Goal: Task Accomplishment & Management: Use online tool/utility

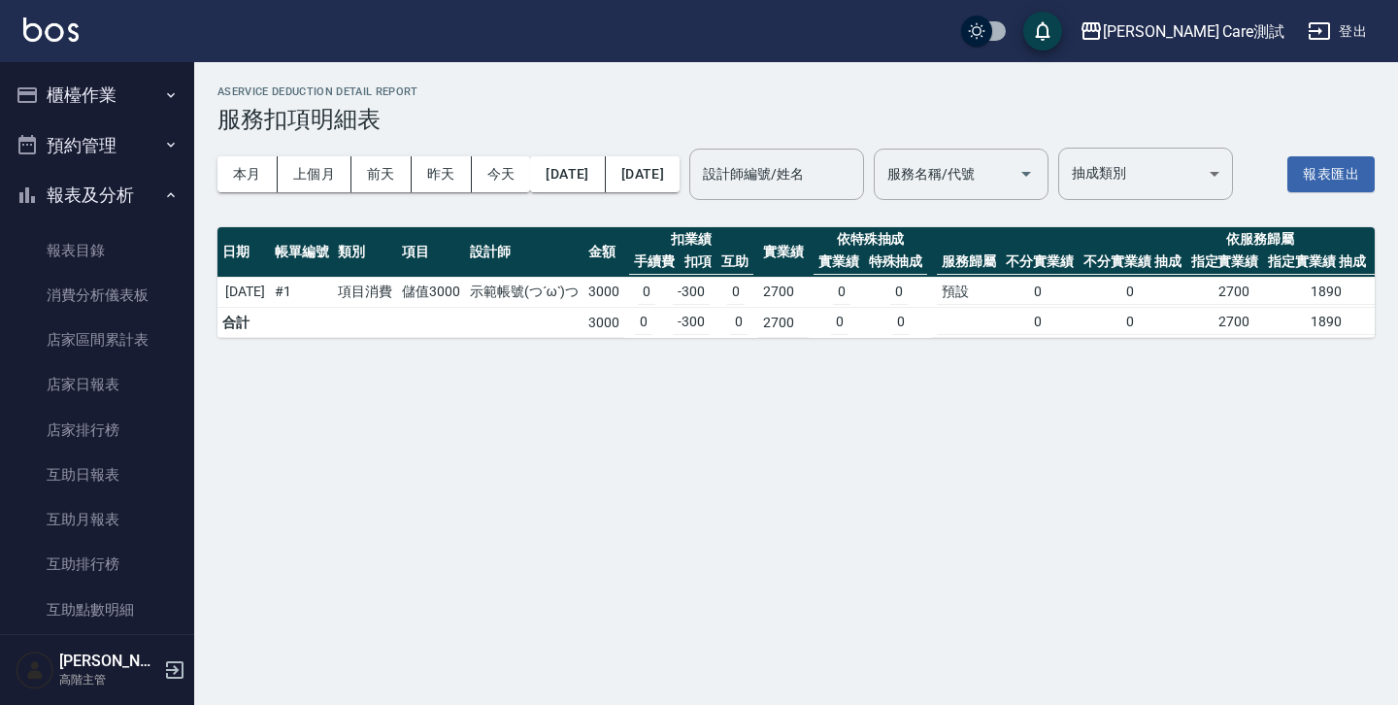
click at [125, 93] on button "櫃檯作業" at bounding box center [97, 95] width 179 height 50
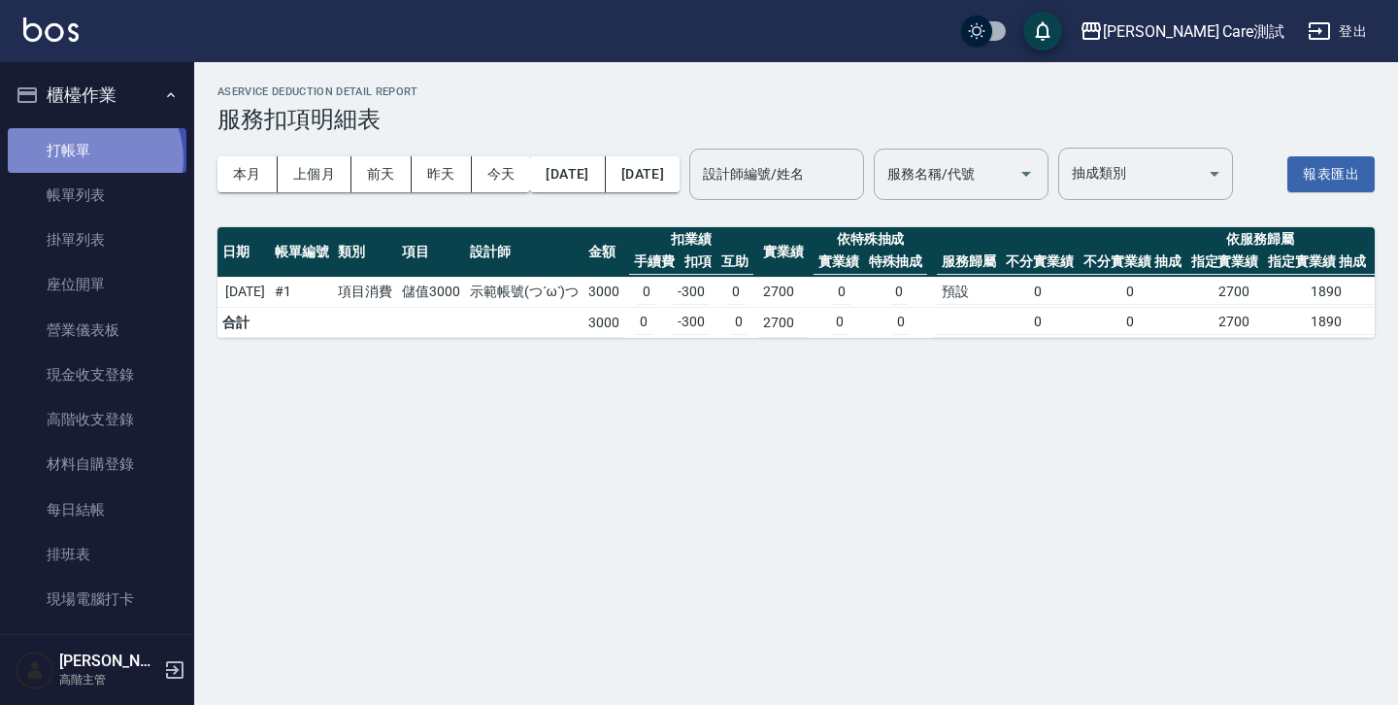
click at [89, 158] on link "打帳單" at bounding box center [97, 150] width 179 height 45
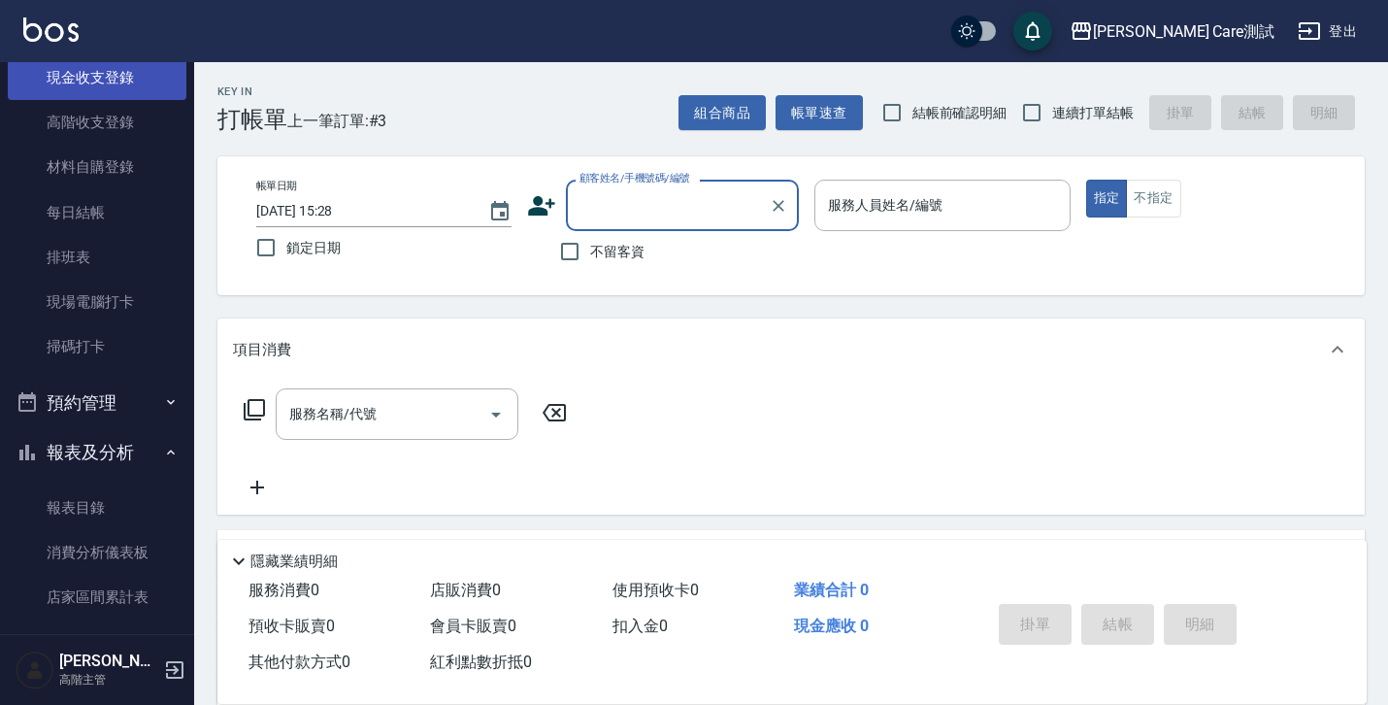
scroll to position [317, 0]
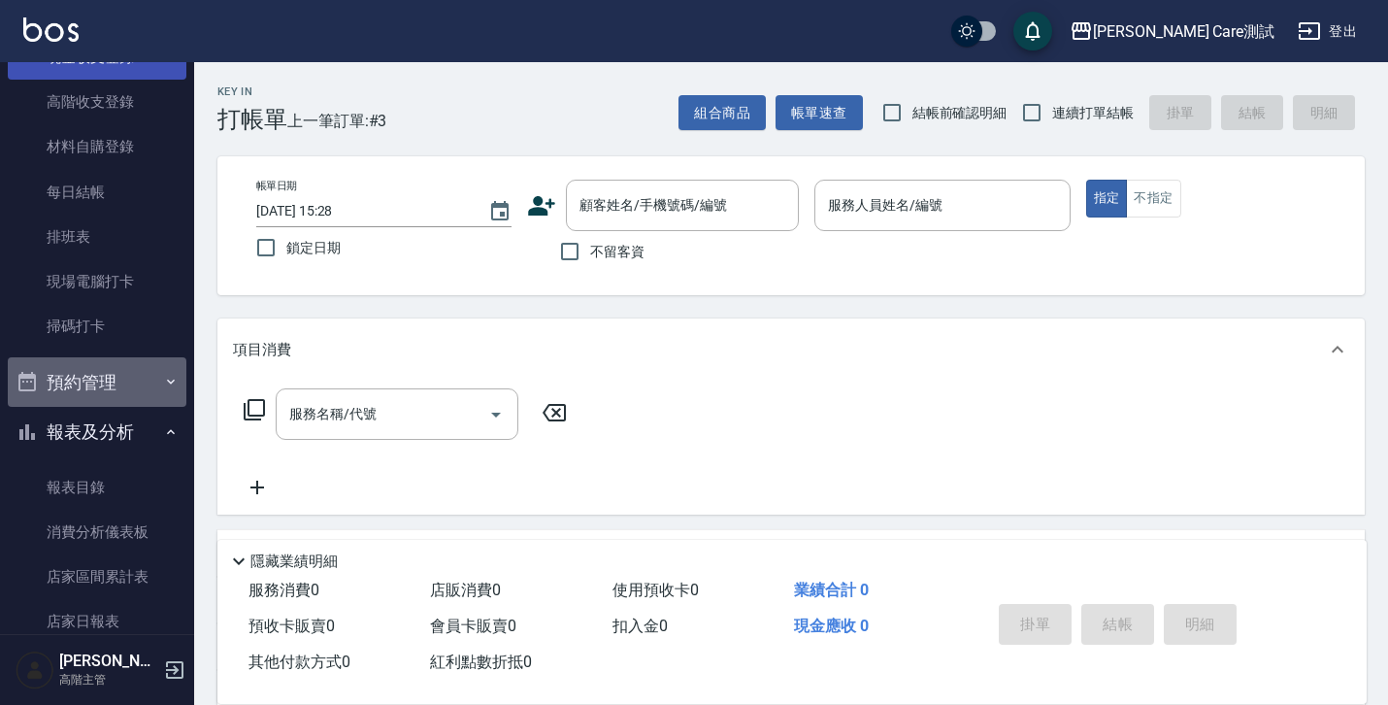
click at [163, 381] on icon "button" at bounding box center [171, 382] width 16 height 16
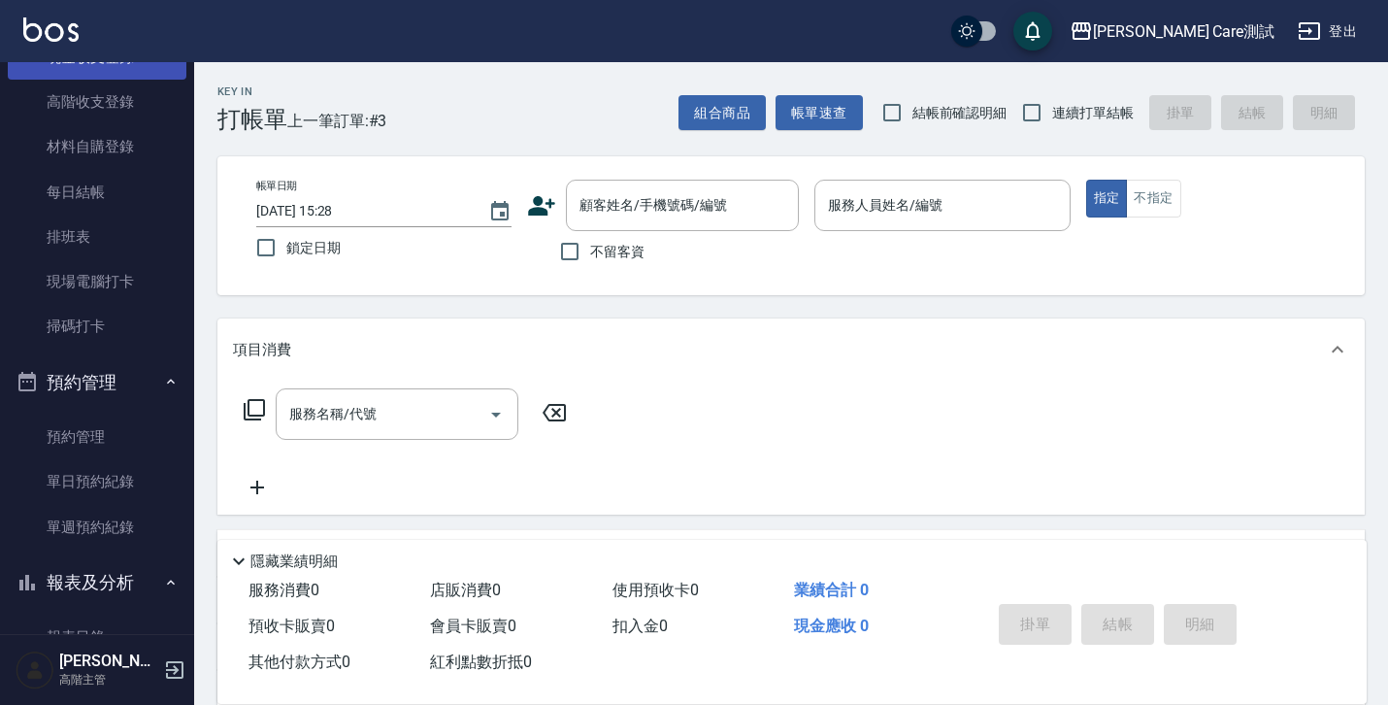
scroll to position [0, 0]
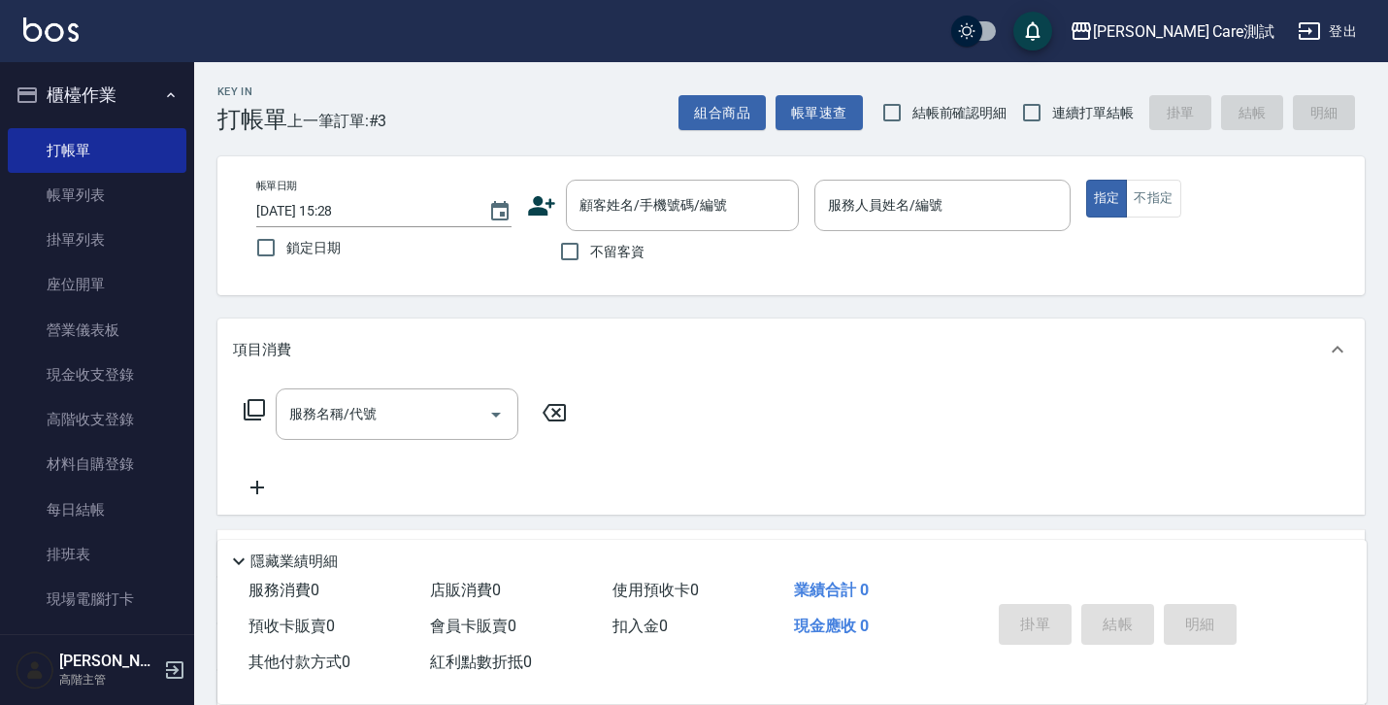
click at [174, 86] on button "櫃檯作業" at bounding box center [97, 95] width 179 height 50
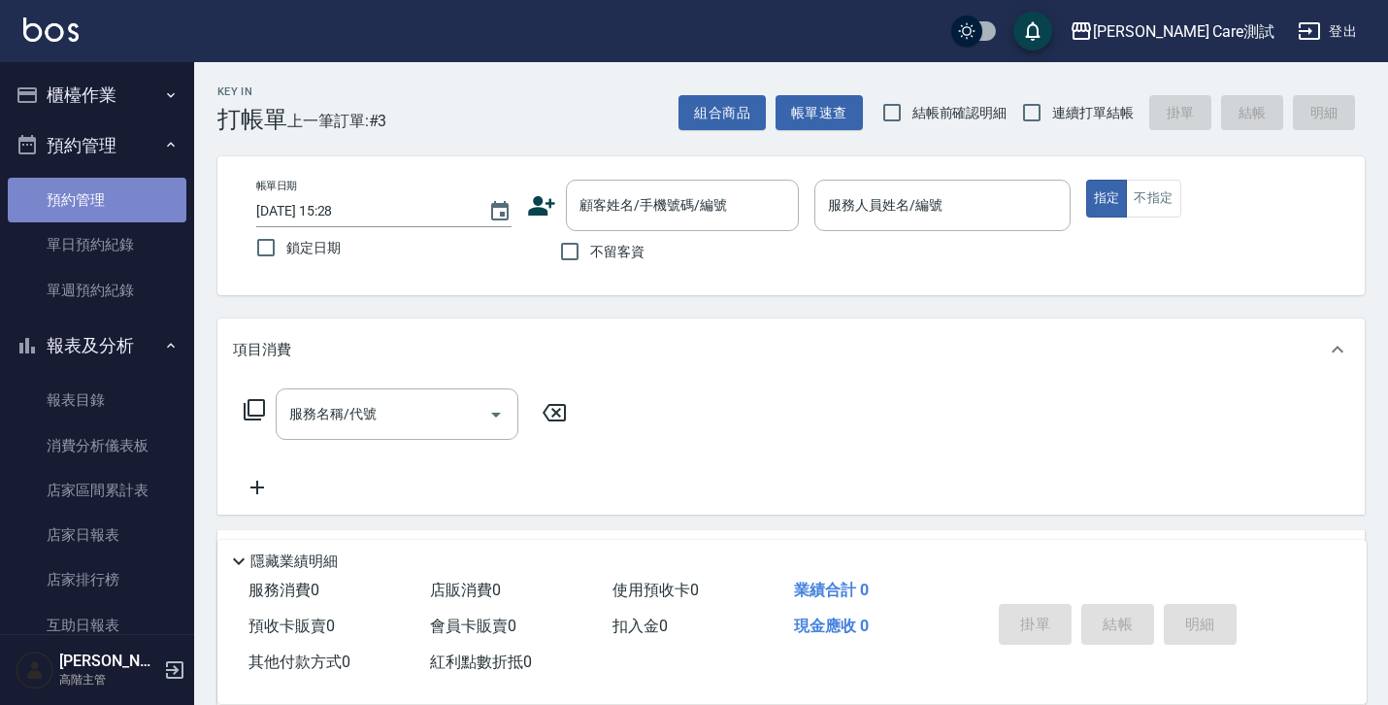
click at [111, 196] on link "預約管理" at bounding box center [97, 200] width 179 height 45
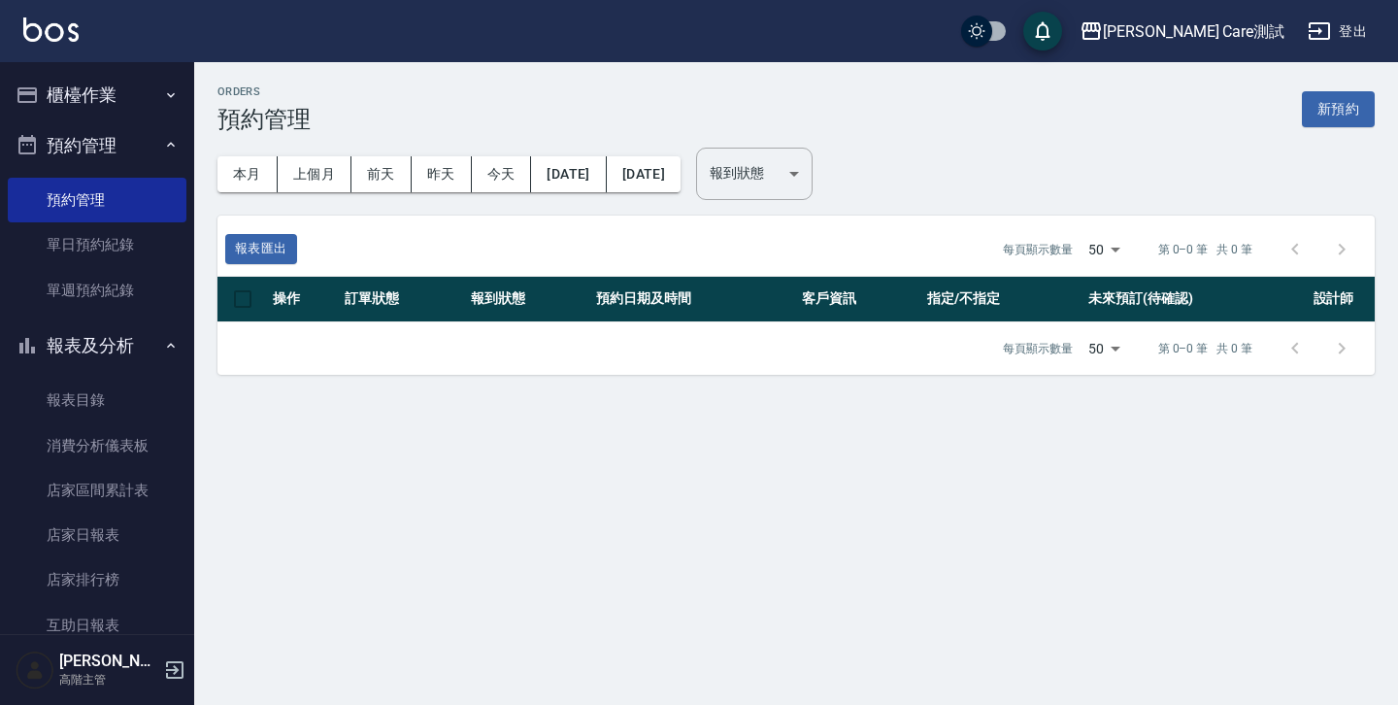
click at [163, 339] on icon "button" at bounding box center [171, 346] width 16 height 16
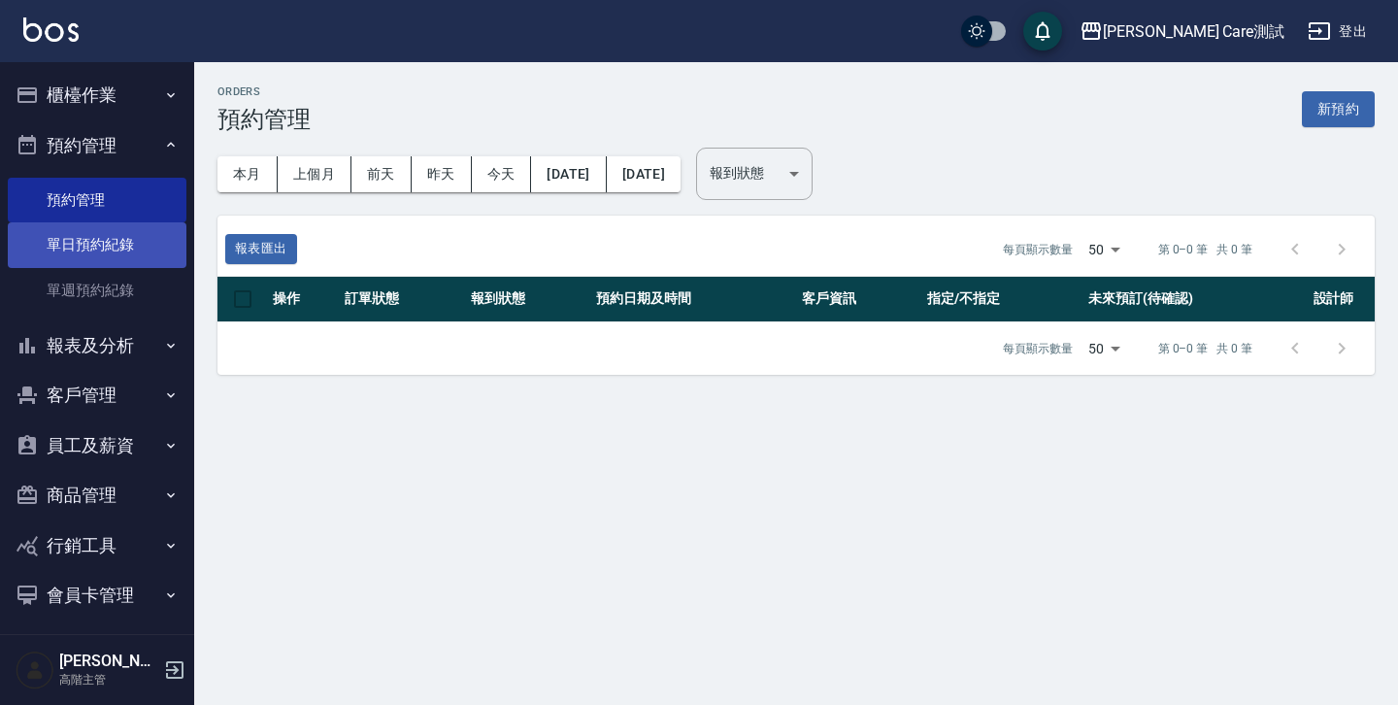
click at [115, 249] on link "單日預約紀錄" at bounding box center [97, 244] width 179 height 45
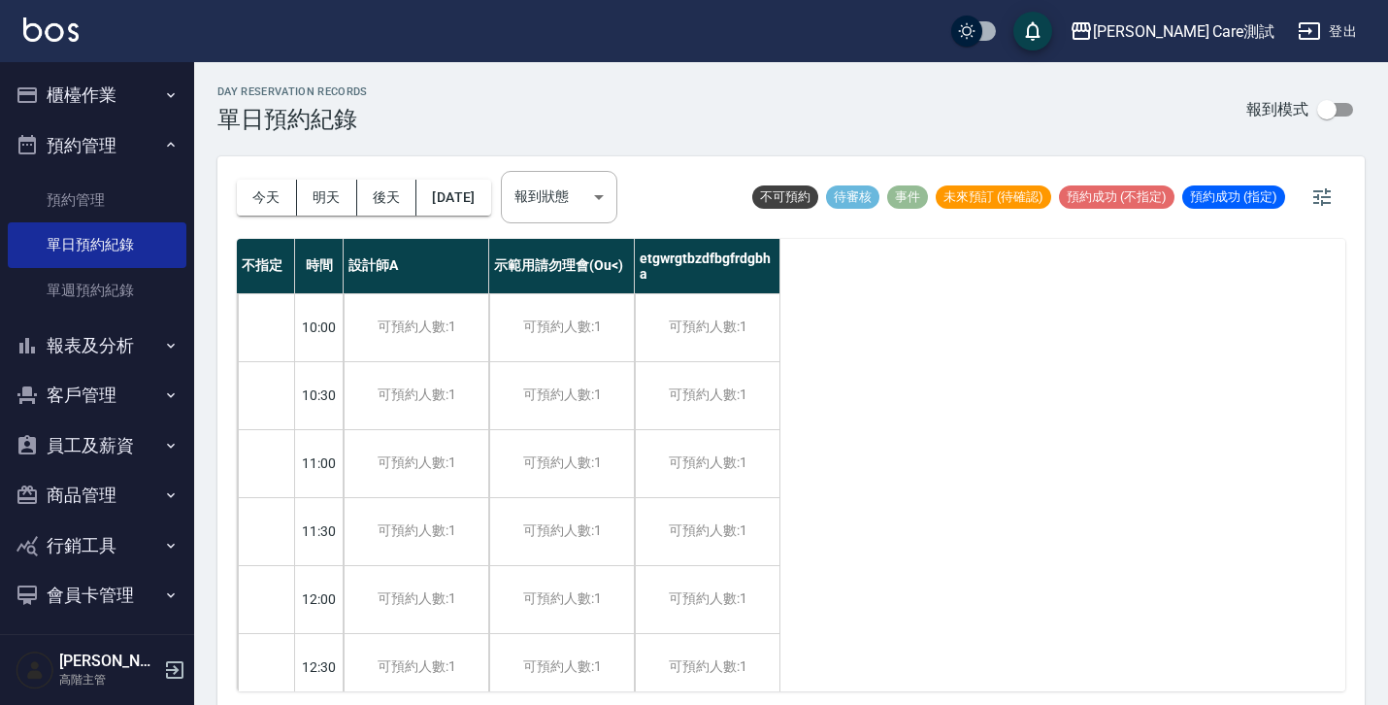
click at [83, 76] on button "櫃檯作業" at bounding box center [97, 95] width 179 height 50
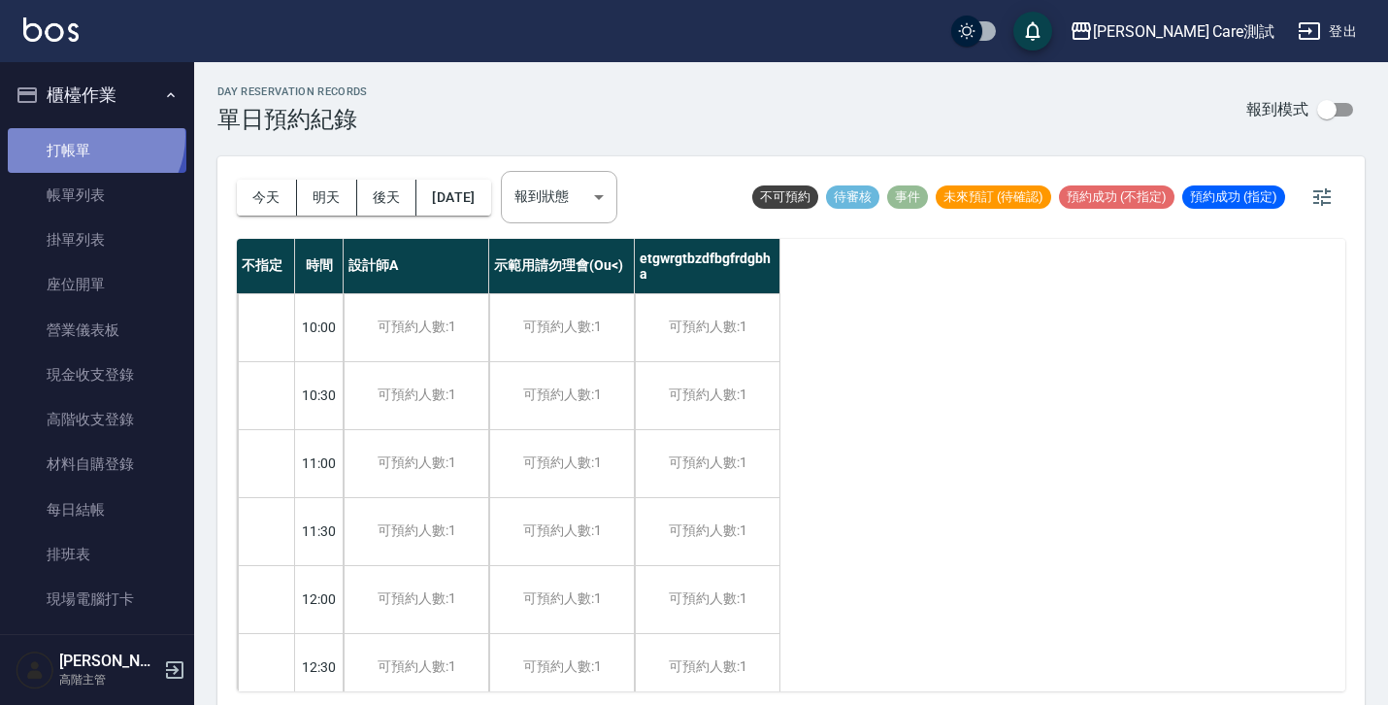
click at [89, 136] on link "打帳單" at bounding box center [97, 150] width 179 height 45
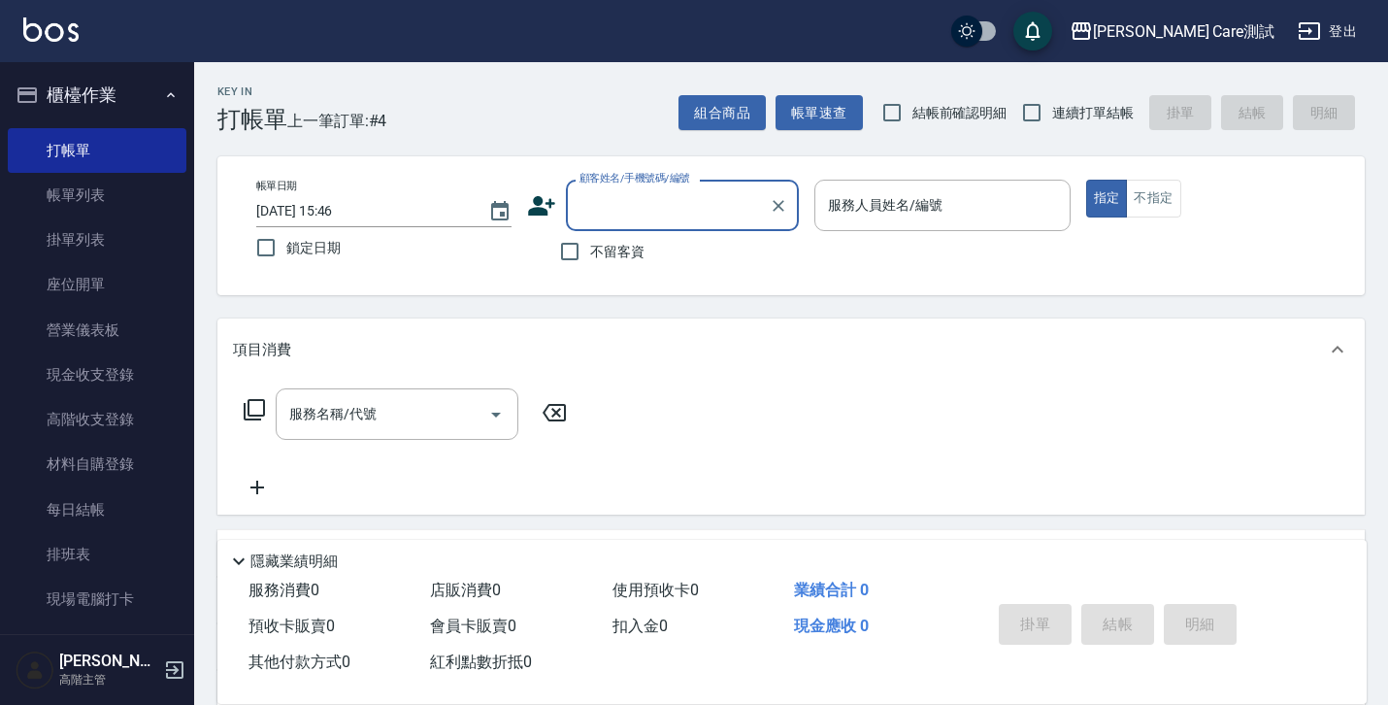
click at [163, 94] on icon "button" at bounding box center [171, 95] width 16 height 16
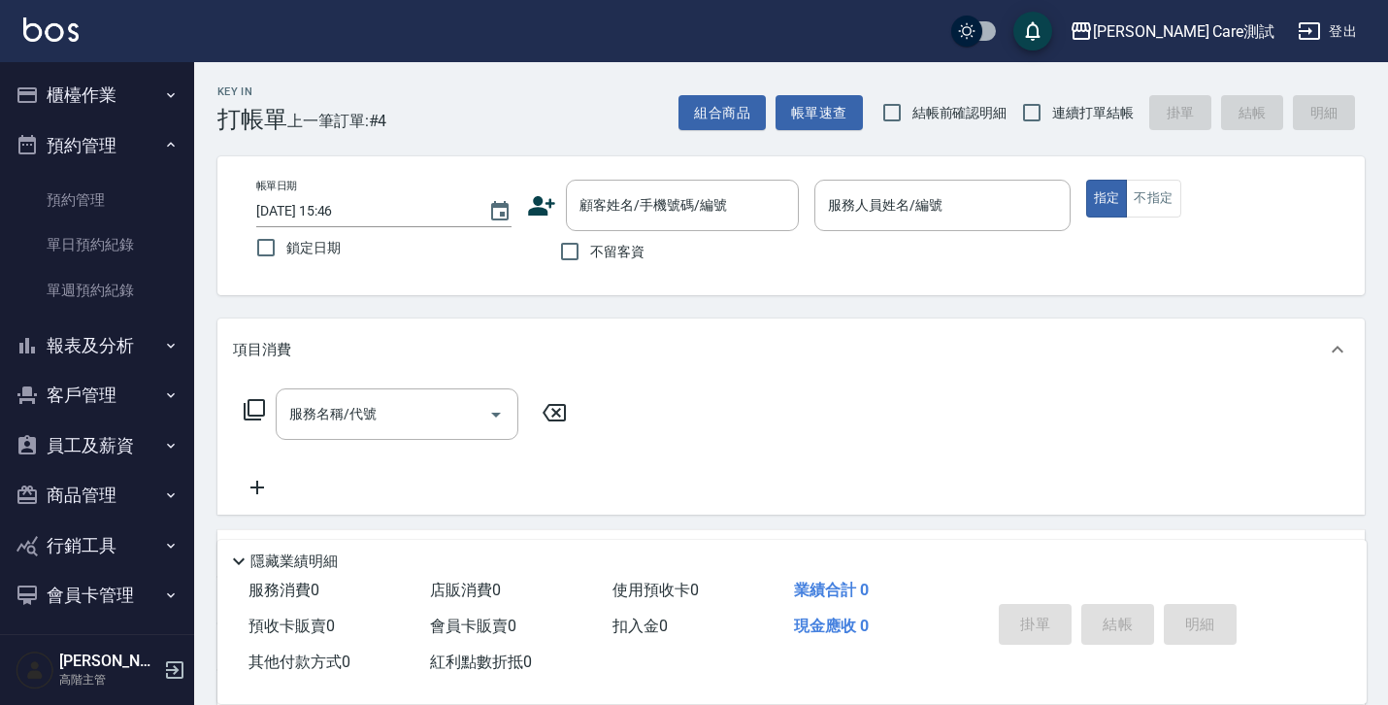
click at [162, 130] on button "預約管理" at bounding box center [97, 145] width 179 height 50
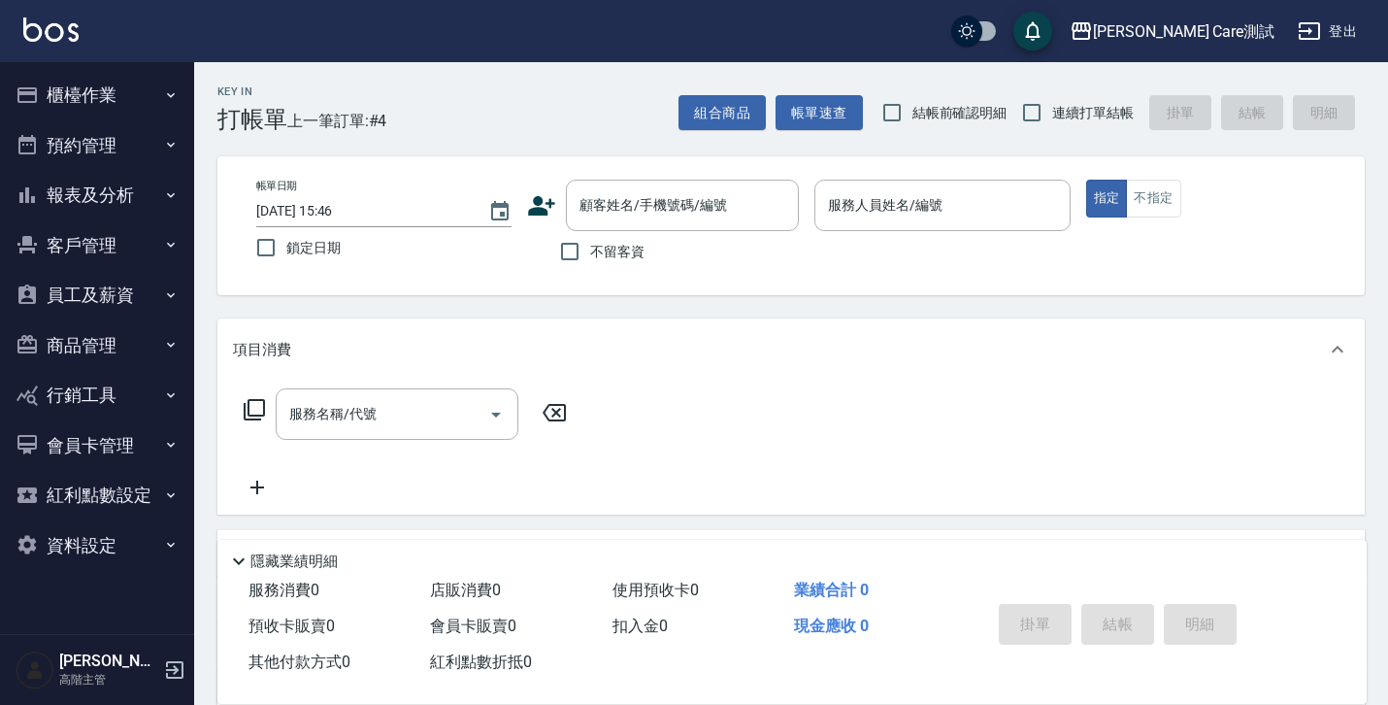
scroll to position [335, 0]
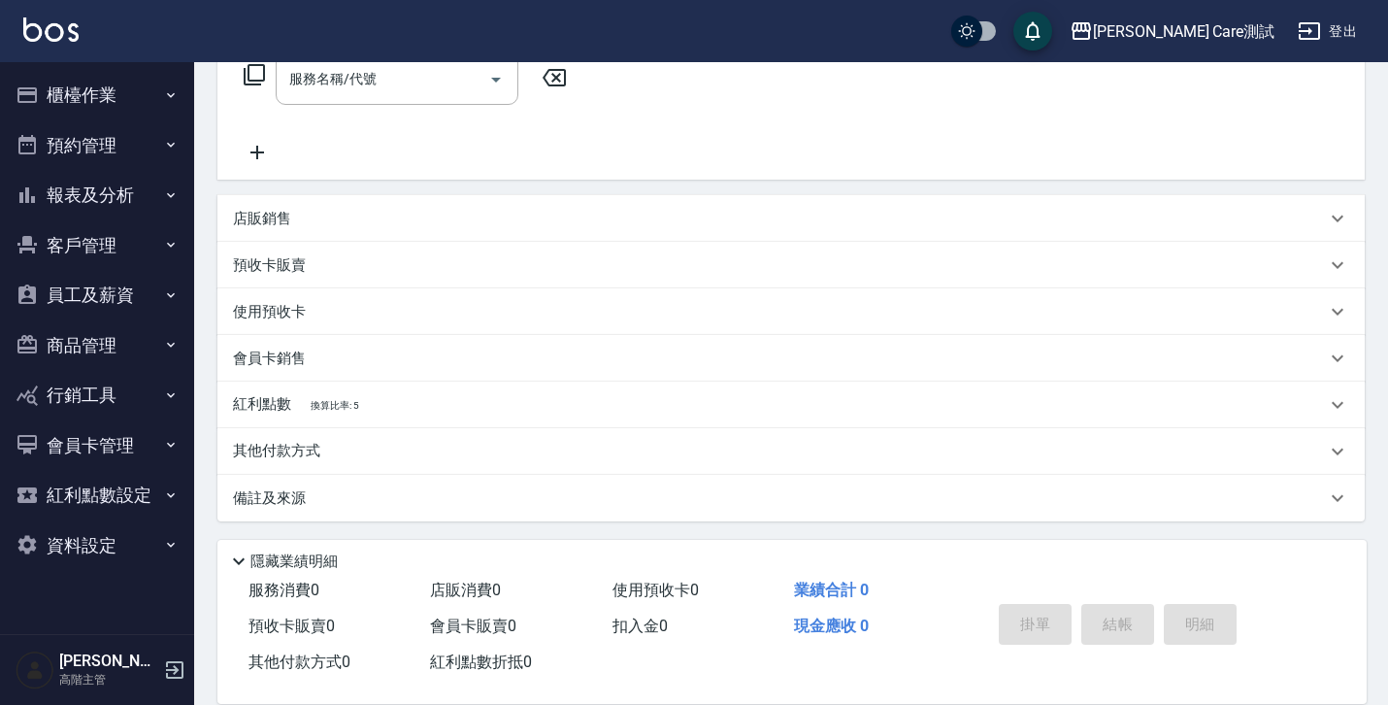
click at [351, 501] on div "備註及來源" at bounding box center [779, 498] width 1093 height 20
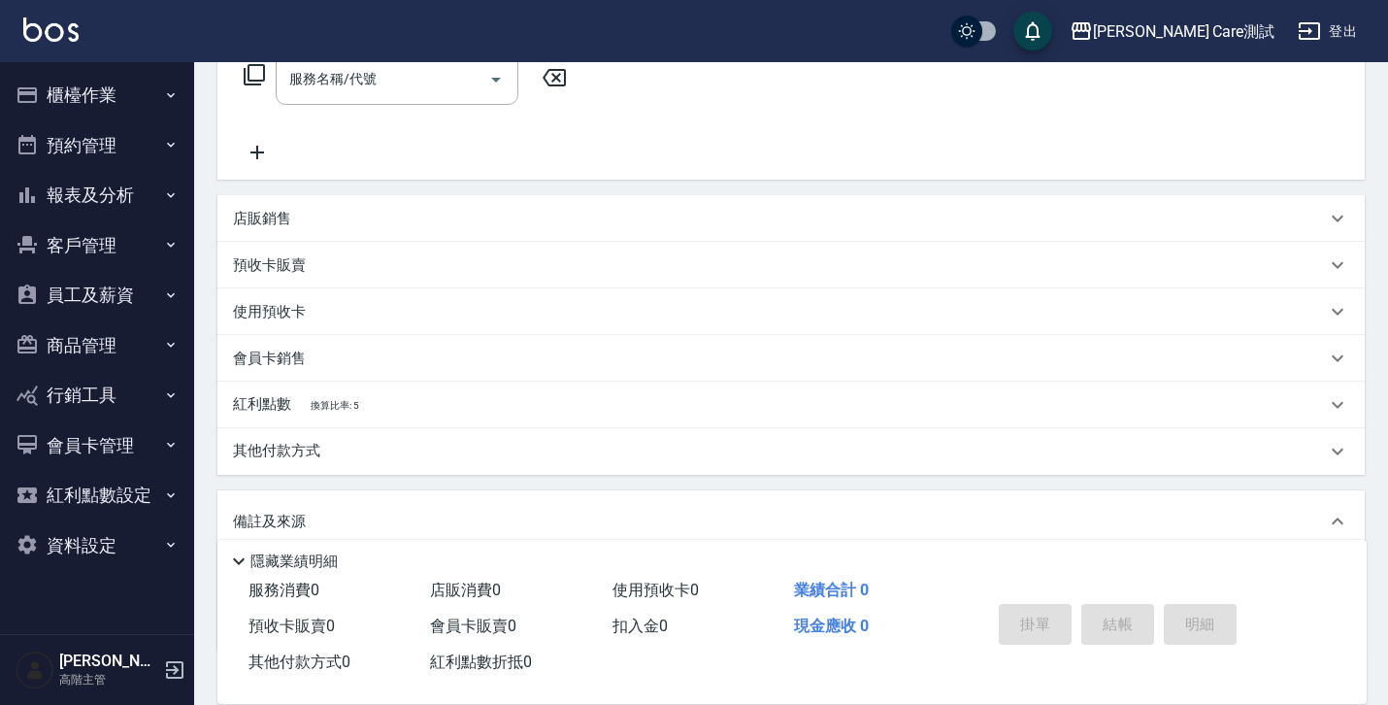
click at [152, 104] on button "櫃檯作業" at bounding box center [97, 95] width 179 height 50
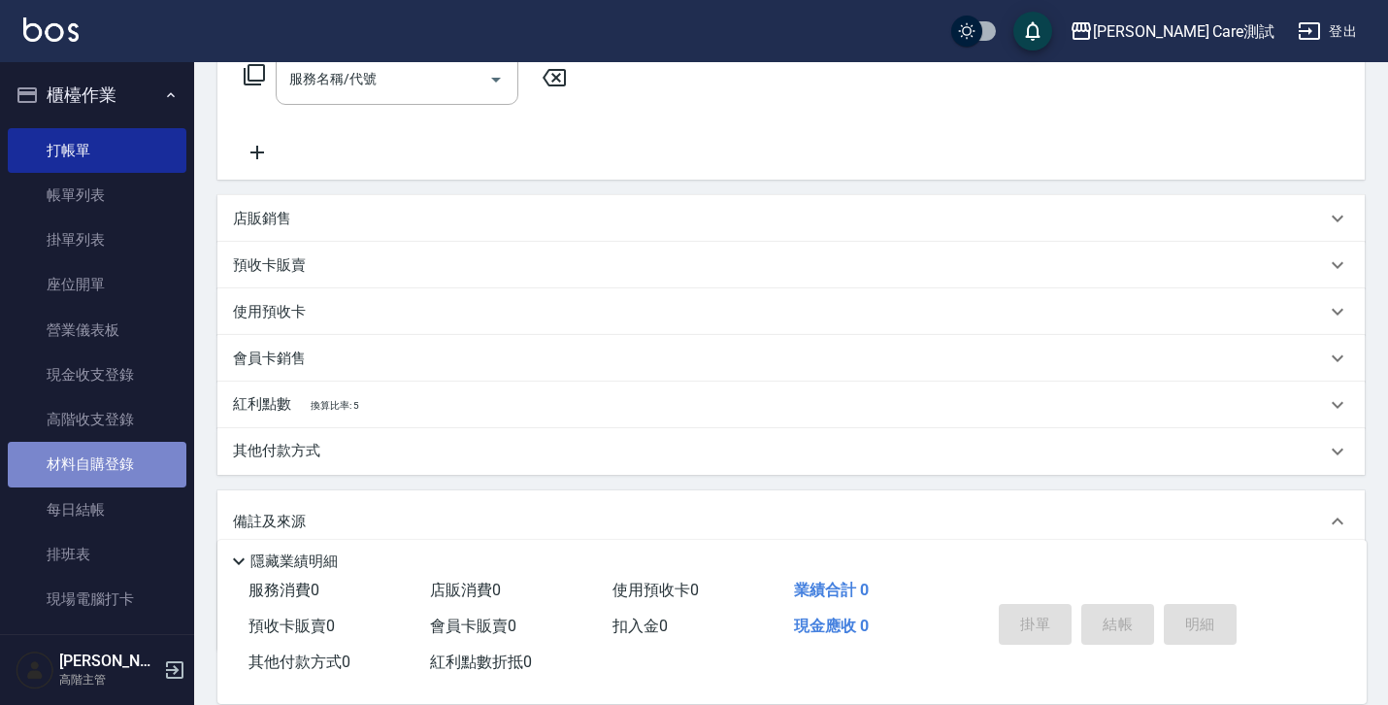
click at [108, 471] on link "材料自購登錄" at bounding box center [97, 464] width 179 height 45
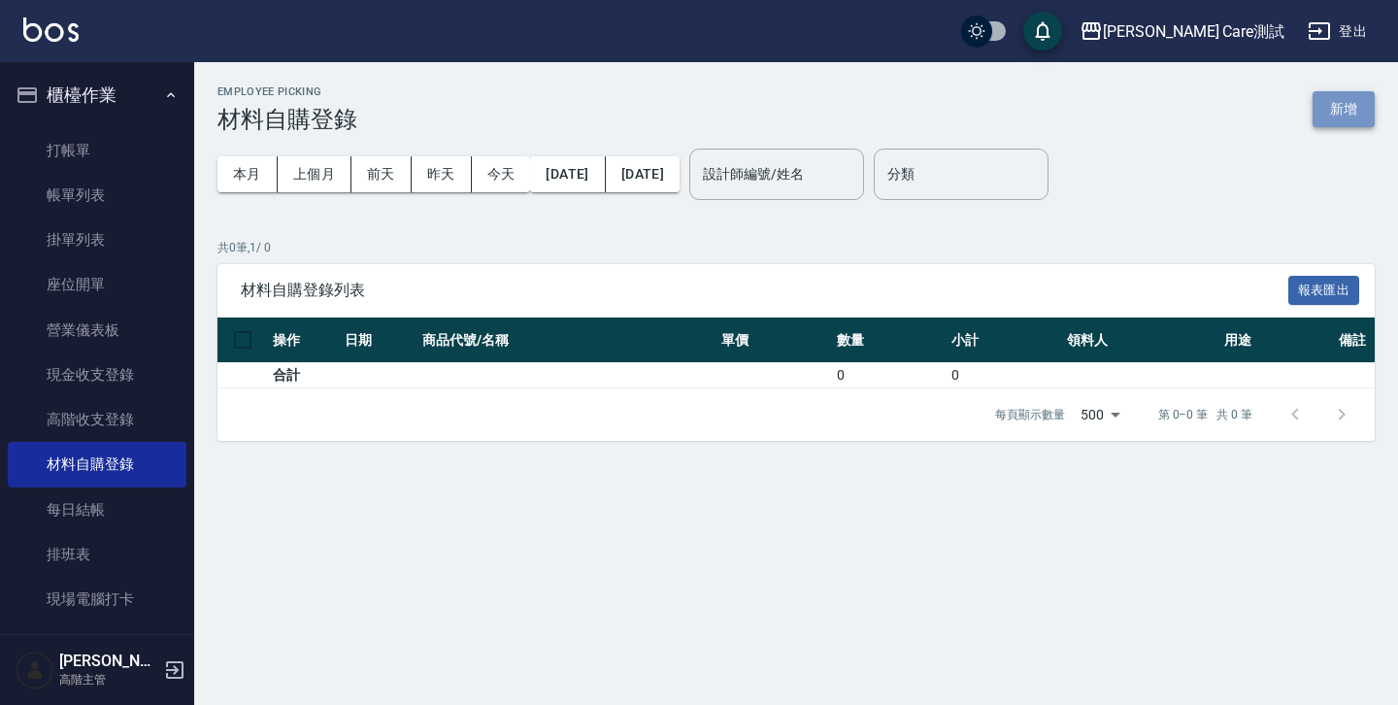
click at [1327, 100] on button "新增" at bounding box center [1343, 109] width 62 height 36
click at [855, 168] on input "設計師編號/姓名" at bounding box center [776, 174] width 157 height 34
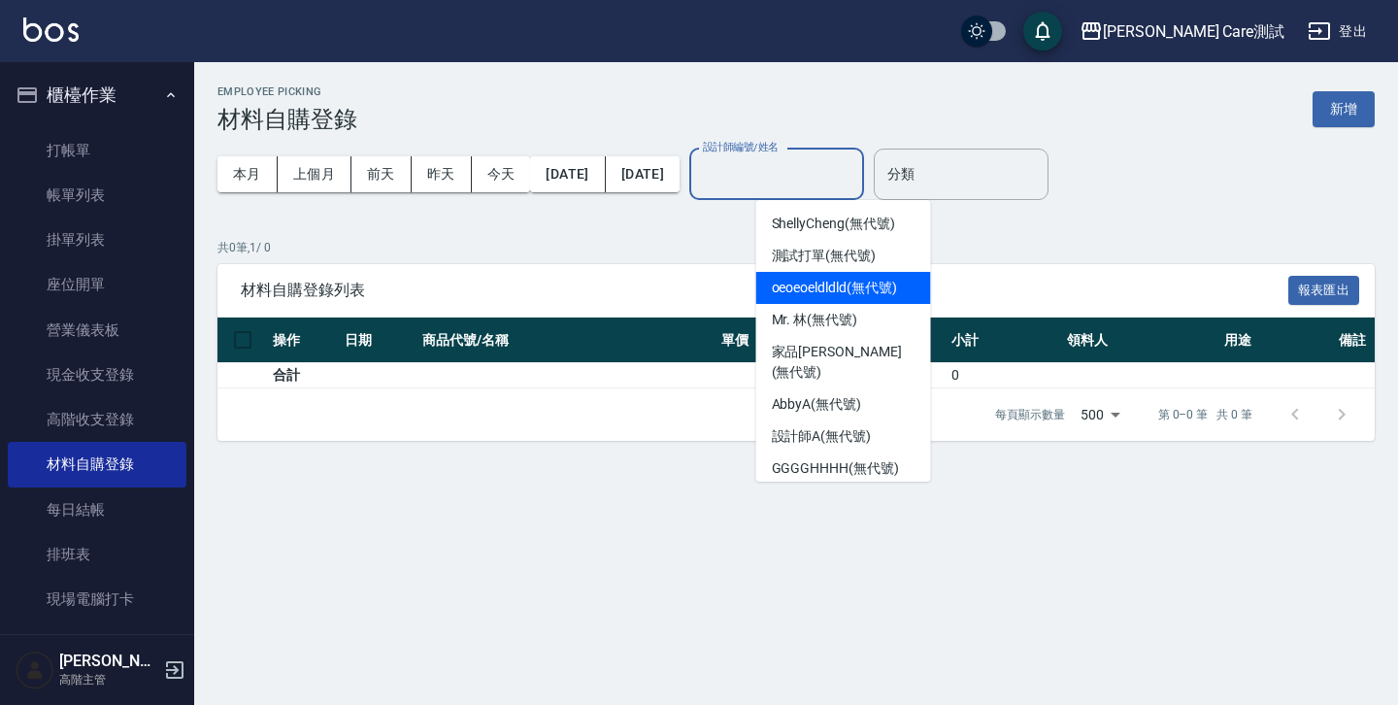
click at [1001, 259] on div "共 0 筆, 1 / 0 材料自購登錄列表 報表匯出 操作 日期 商品代號/名稱 單價 數量 小計 領料人 用途 備註 合計 0 0 每頁顯示數量 500 5…" at bounding box center [795, 340] width 1157 height 203
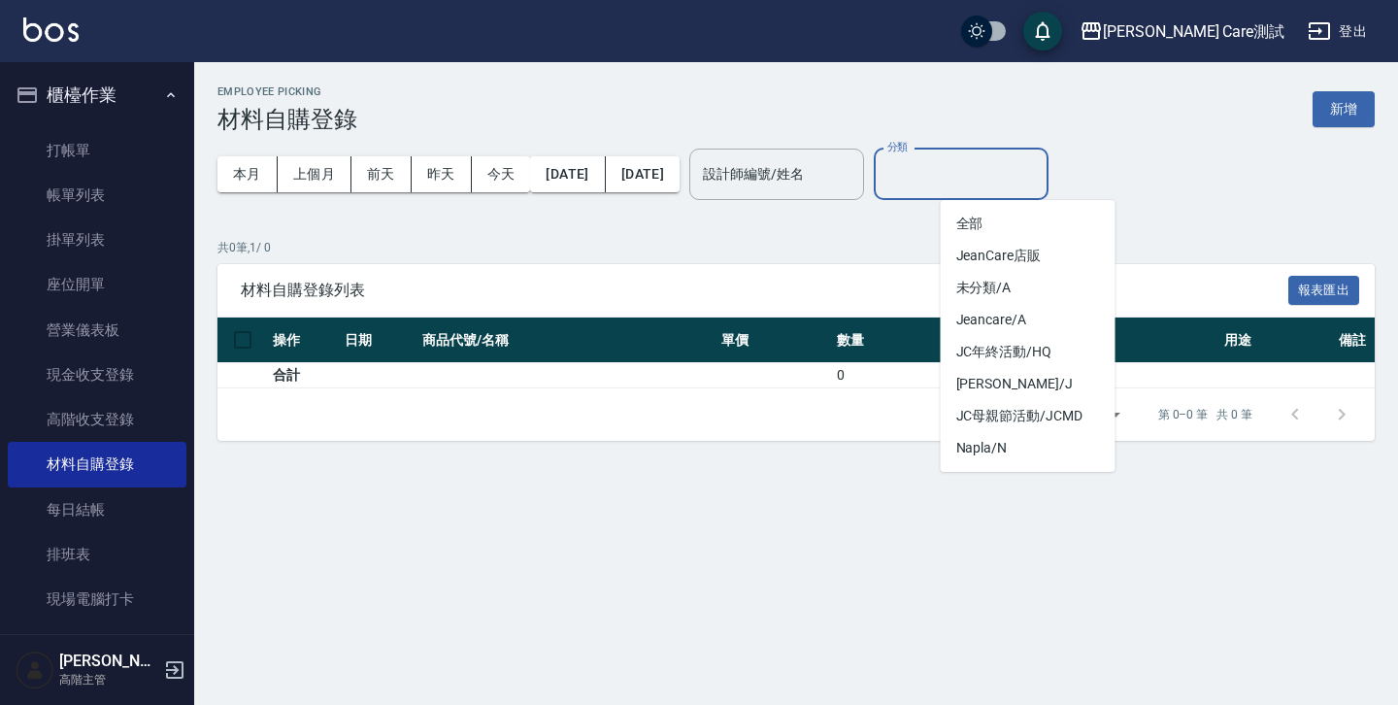
click at [975, 187] on input "分類" at bounding box center [960, 174] width 157 height 34
click at [880, 216] on div "Employee Picking 材料自購登錄 新增 本月 上個月 [DATE] [DATE] [DATE] [DATE] [DATE] 設計師編號/姓名 設…" at bounding box center [795, 263] width 1203 height 402
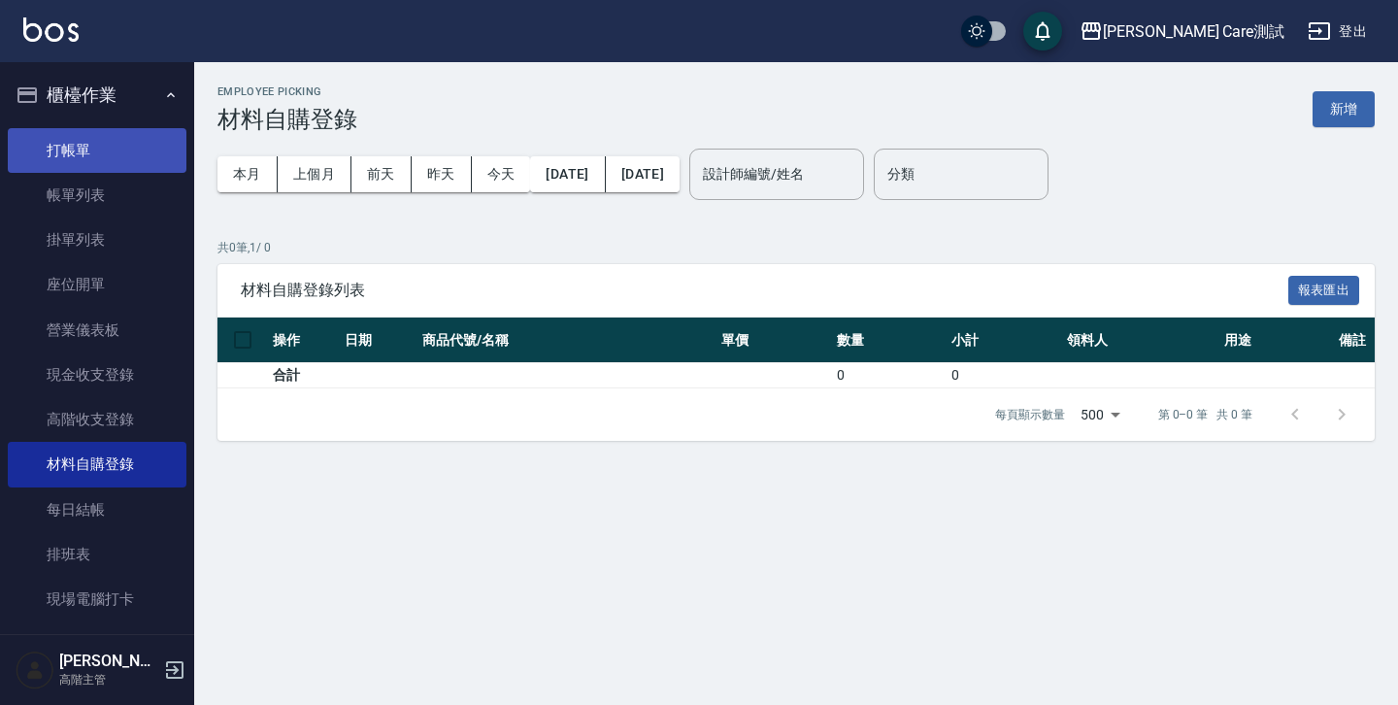
click at [135, 148] on link "打帳單" at bounding box center [97, 150] width 179 height 45
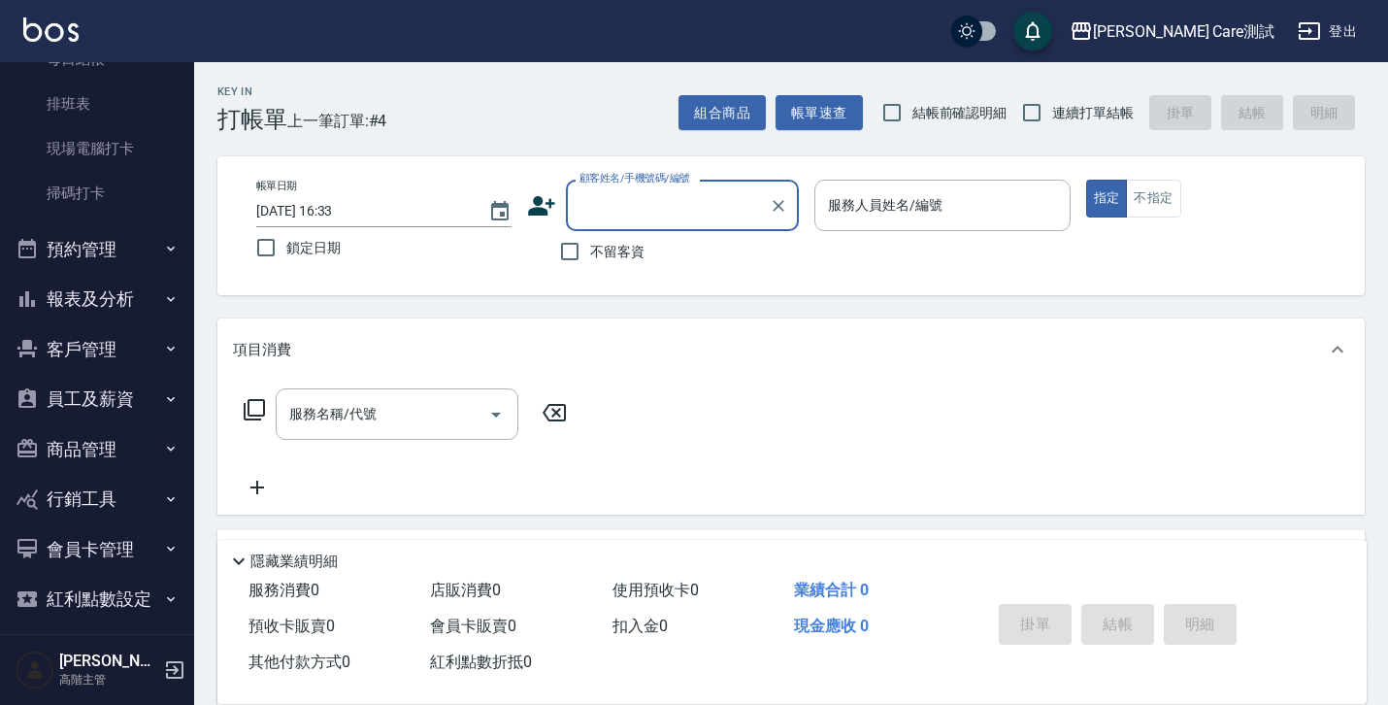
scroll to position [460, 0]
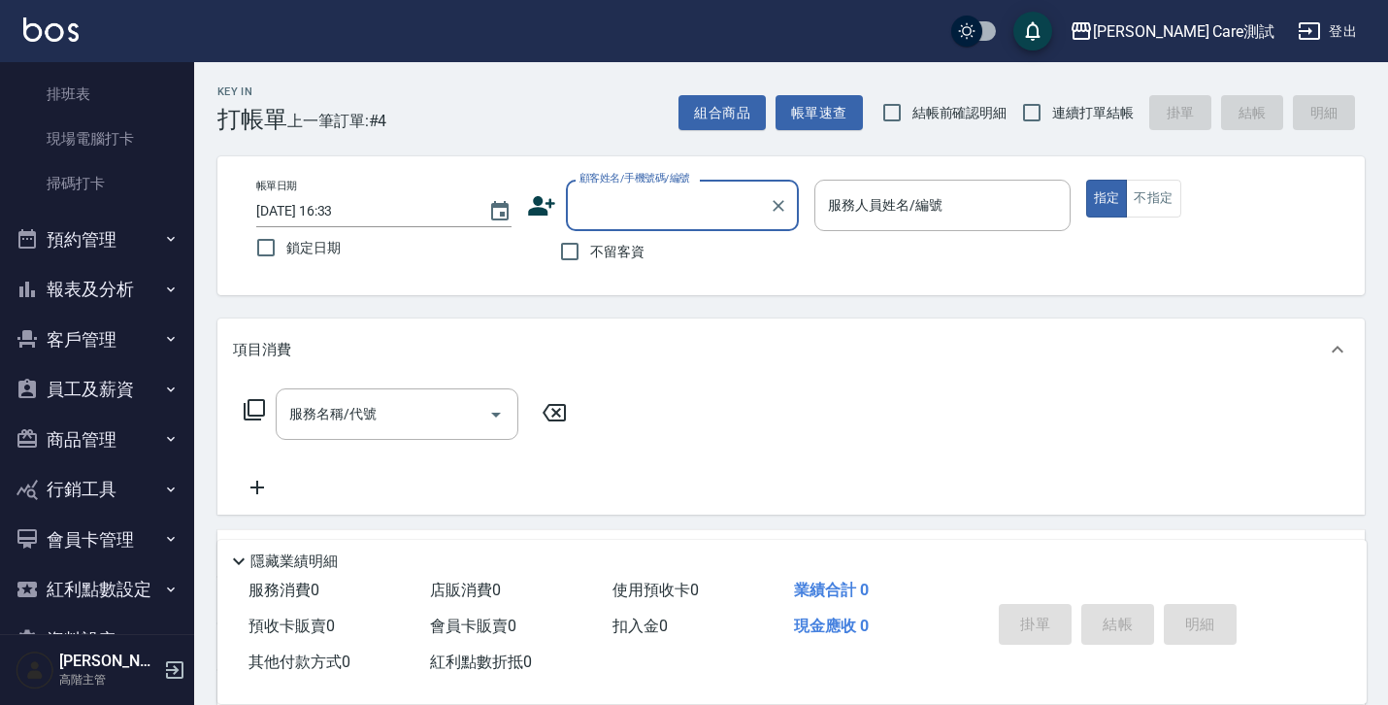
click at [112, 290] on button "報表及分析" at bounding box center [97, 289] width 179 height 50
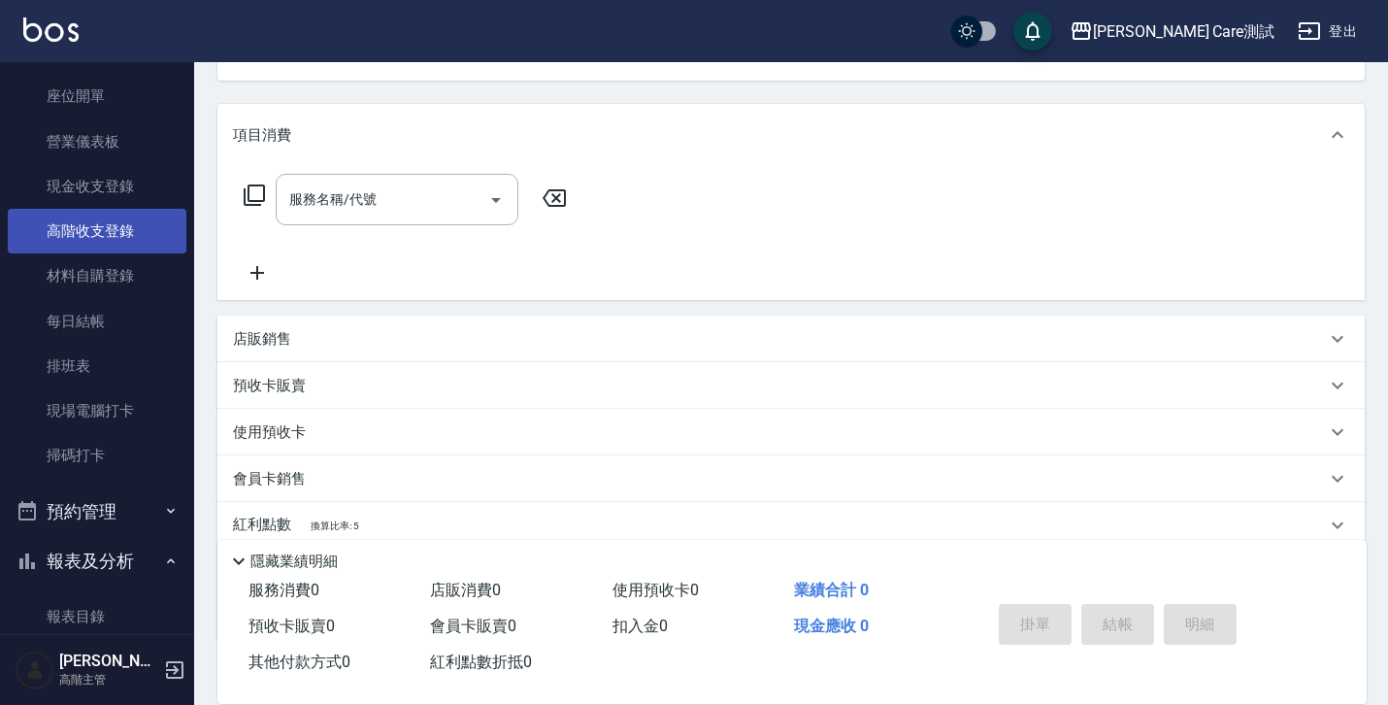
scroll to position [0, 0]
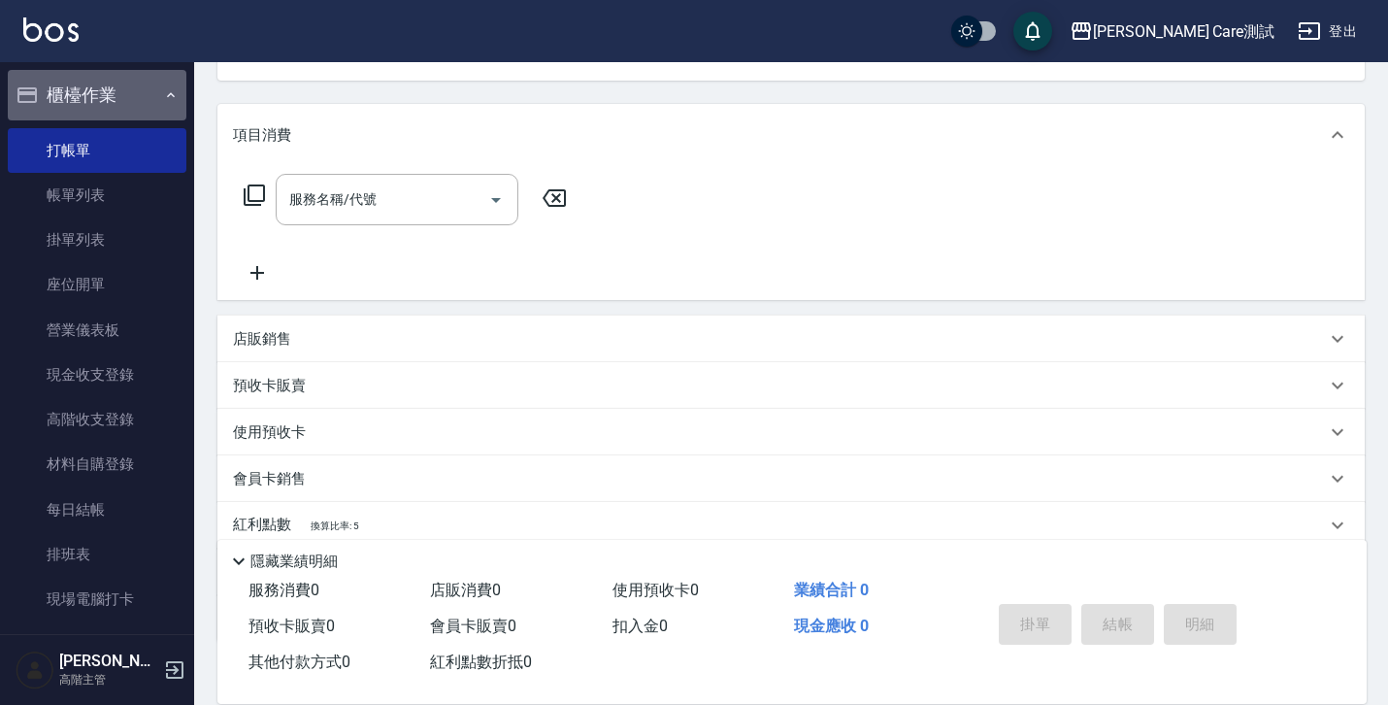
click at [114, 94] on button "櫃檯作業" at bounding box center [97, 95] width 179 height 50
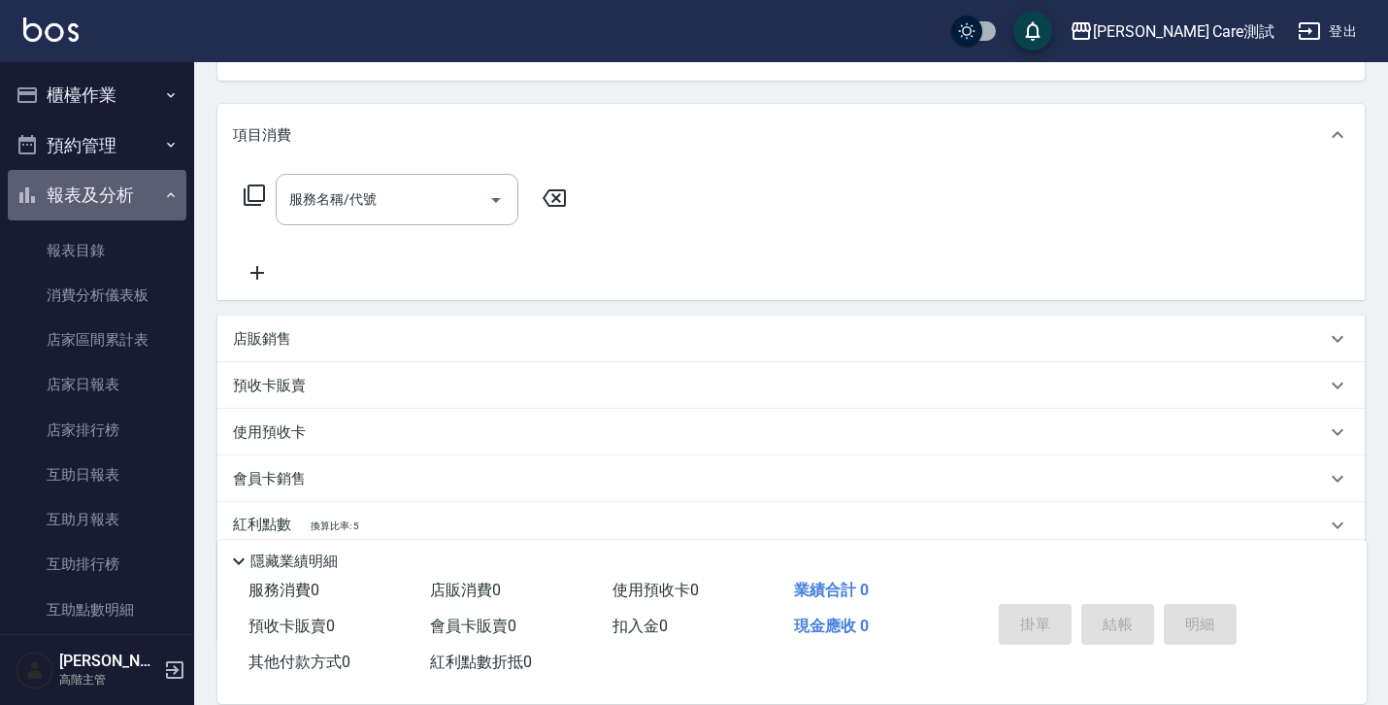
click at [98, 201] on button "報表及分析" at bounding box center [97, 195] width 179 height 50
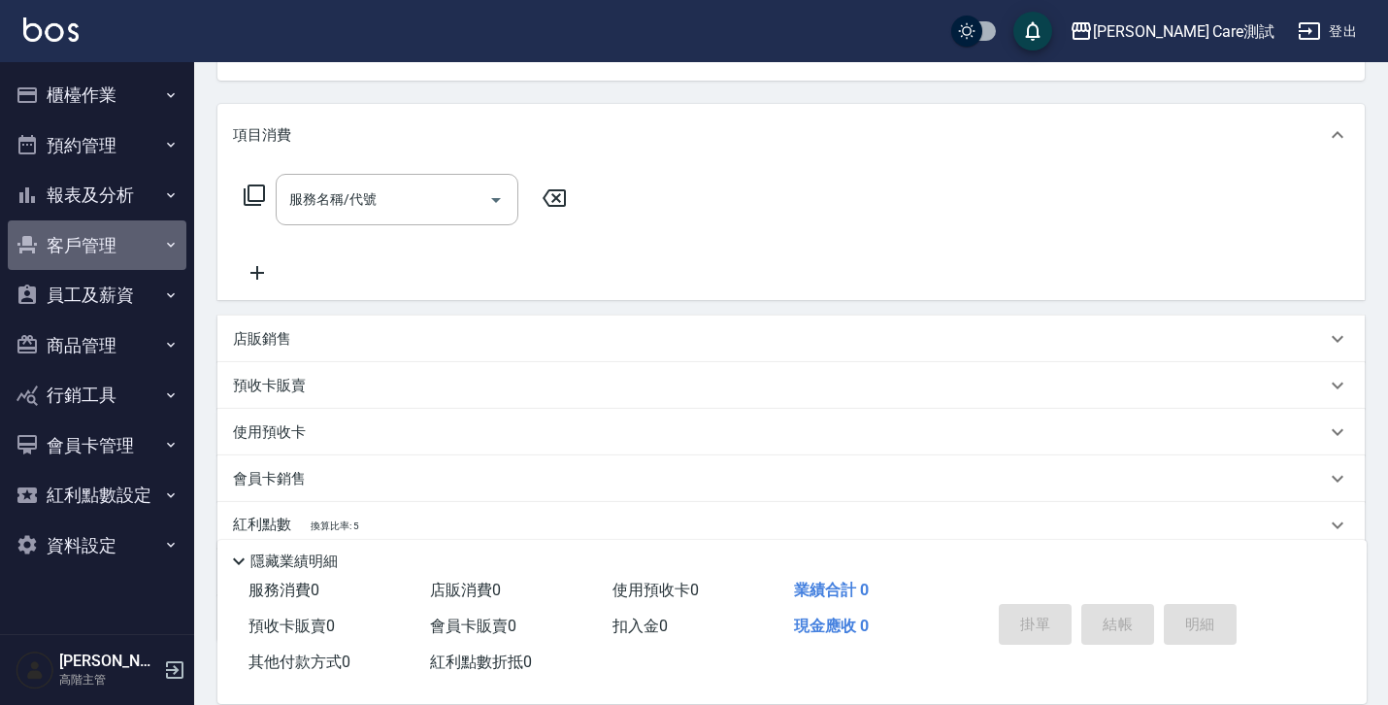
click at [106, 260] on button "客戶管理" at bounding box center [97, 245] width 179 height 50
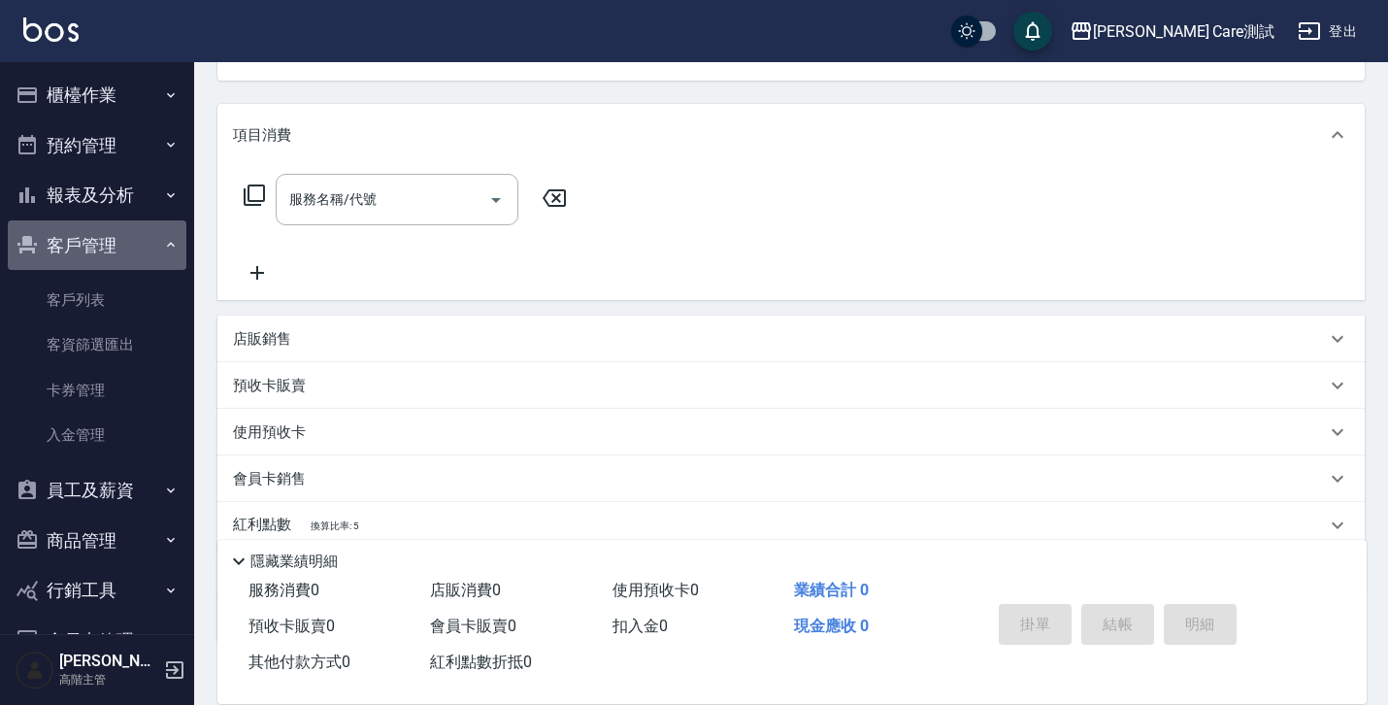
click at [106, 260] on button "客戶管理" at bounding box center [97, 245] width 179 height 50
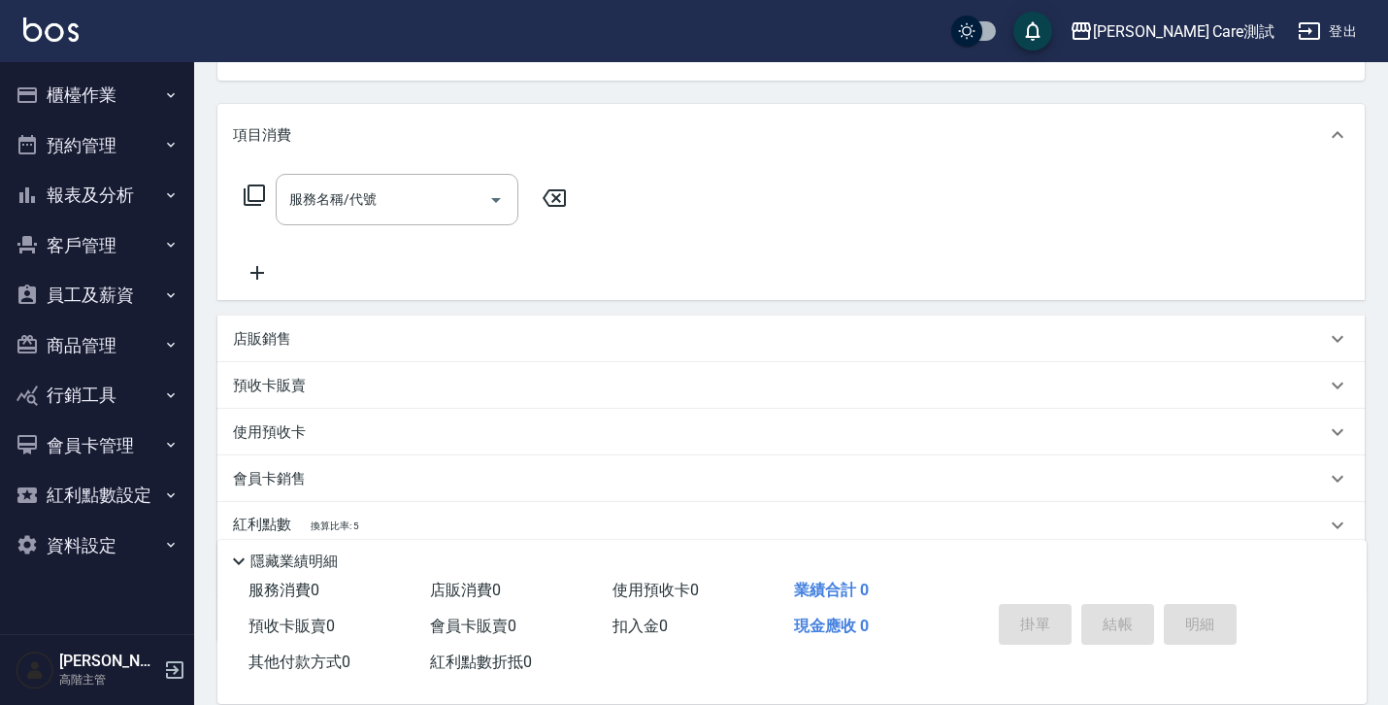
click at [107, 94] on button "櫃檯作業" at bounding box center [97, 95] width 179 height 50
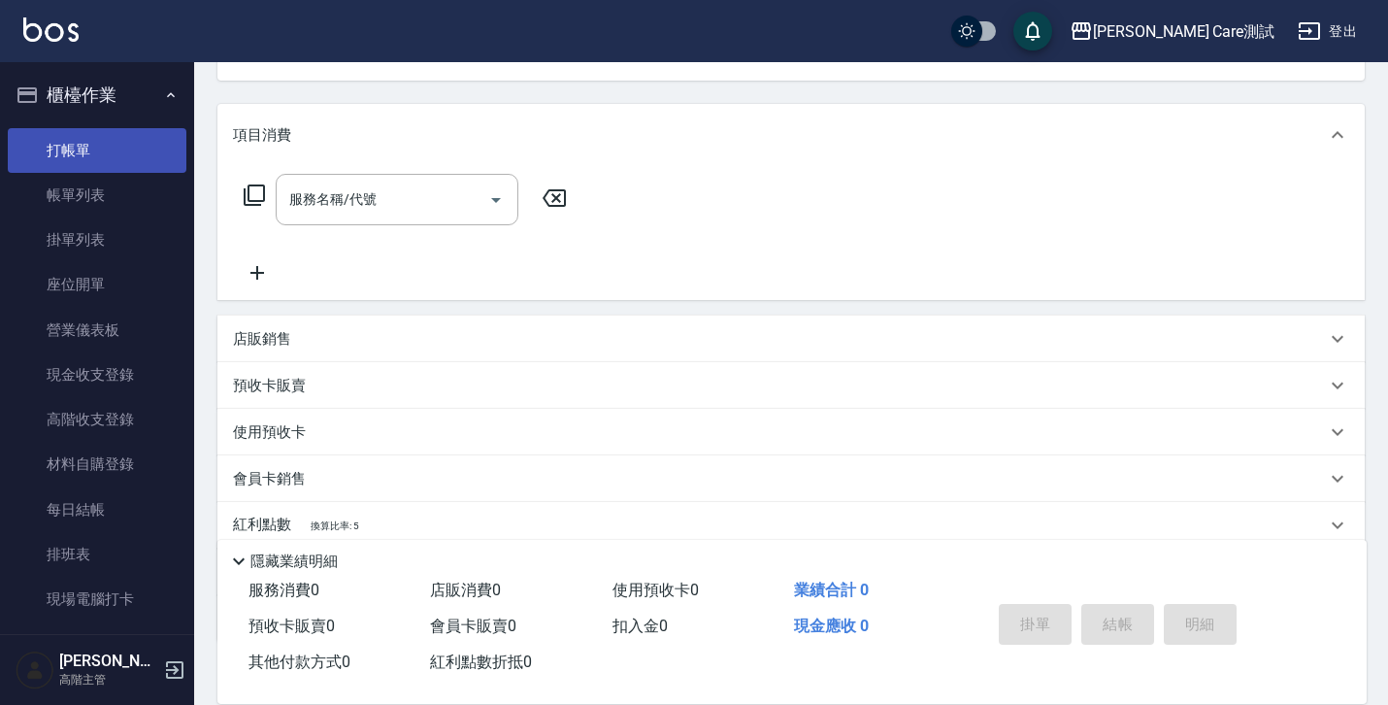
click at [125, 151] on link "打帳單" at bounding box center [97, 150] width 179 height 45
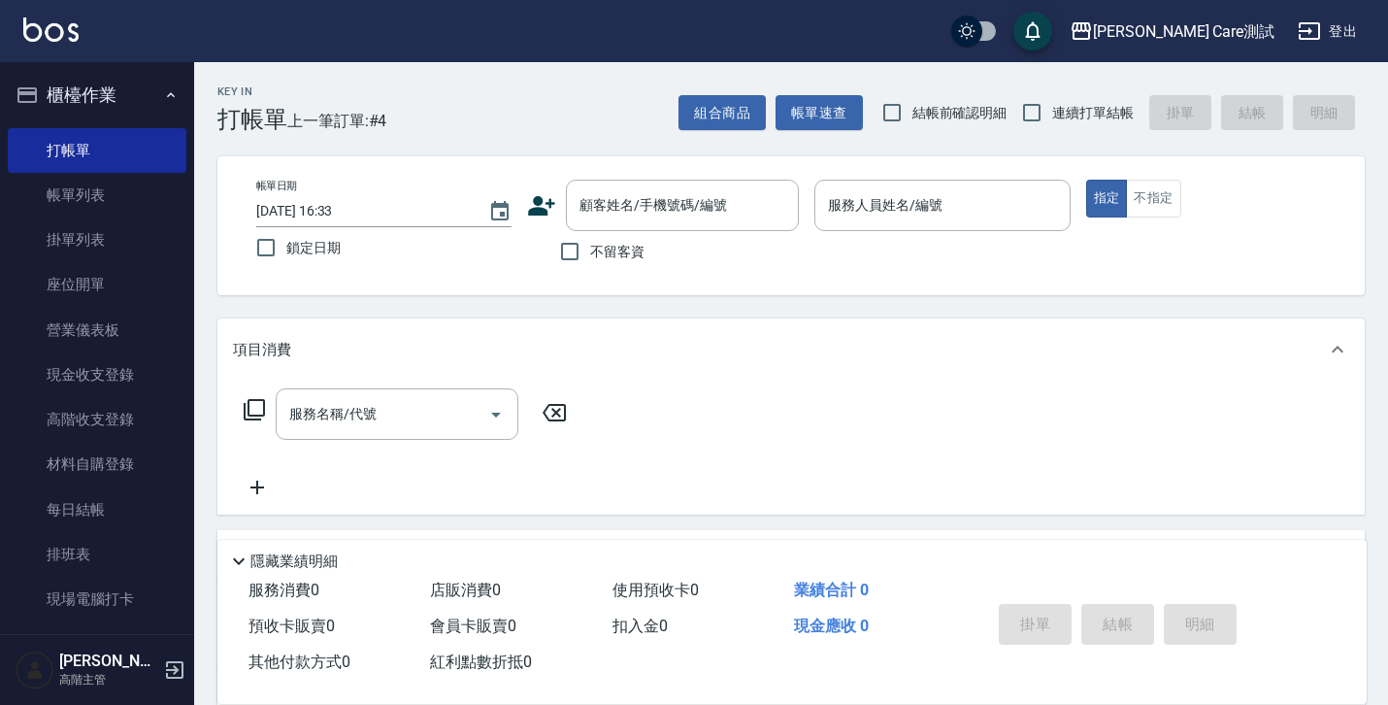
click at [142, 95] on button "櫃檯作業" at bounding box center [97, 95] width 179 height 50
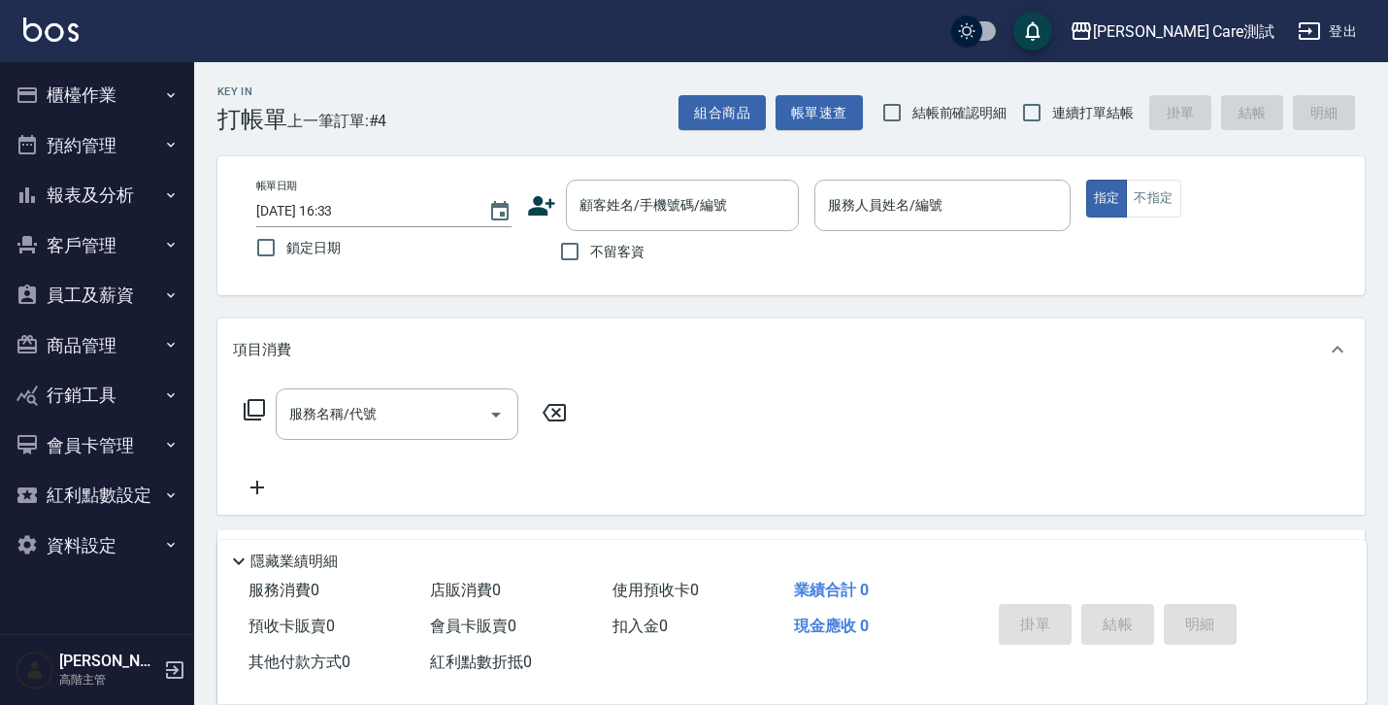
click at [142, 95] on button "櫃檯作業" at bounding box center [97, 95] width 179 height 50
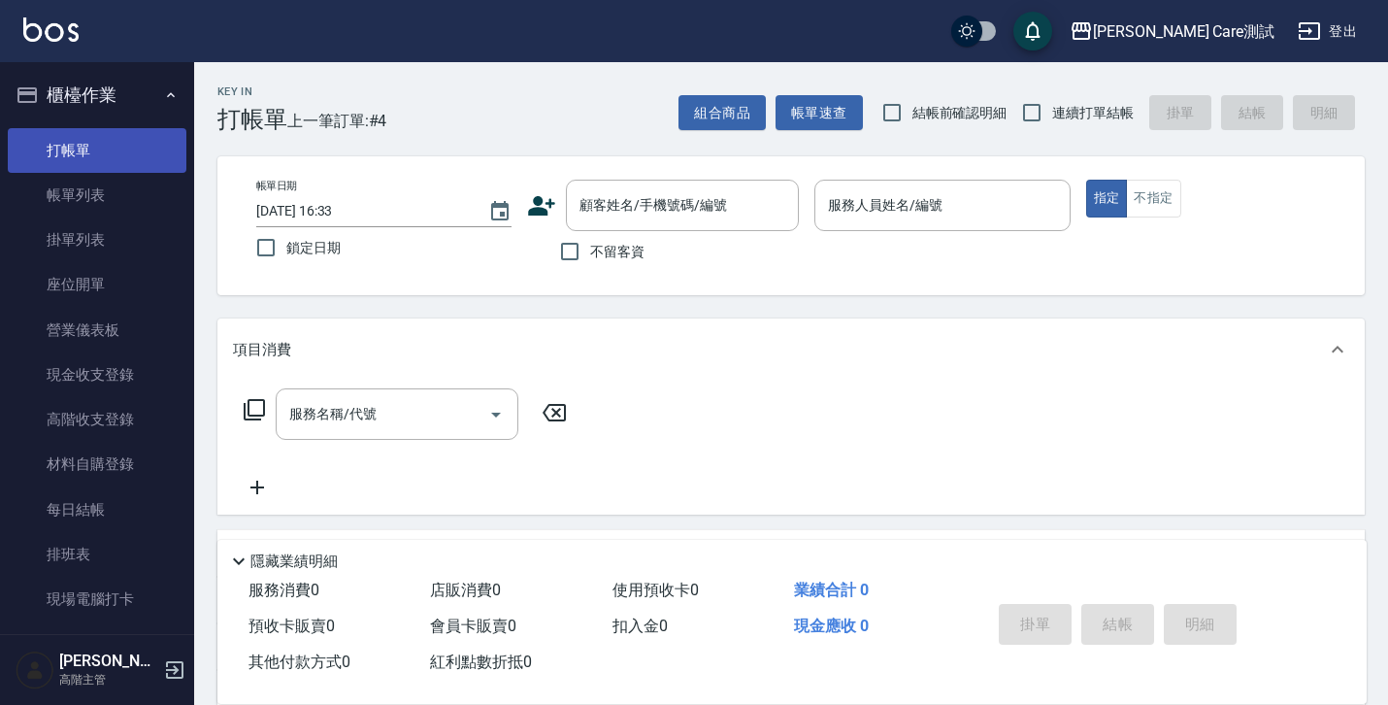
click at [111, 139] on link "打帳單" at bounding box center [97, 150] width 179 height 45
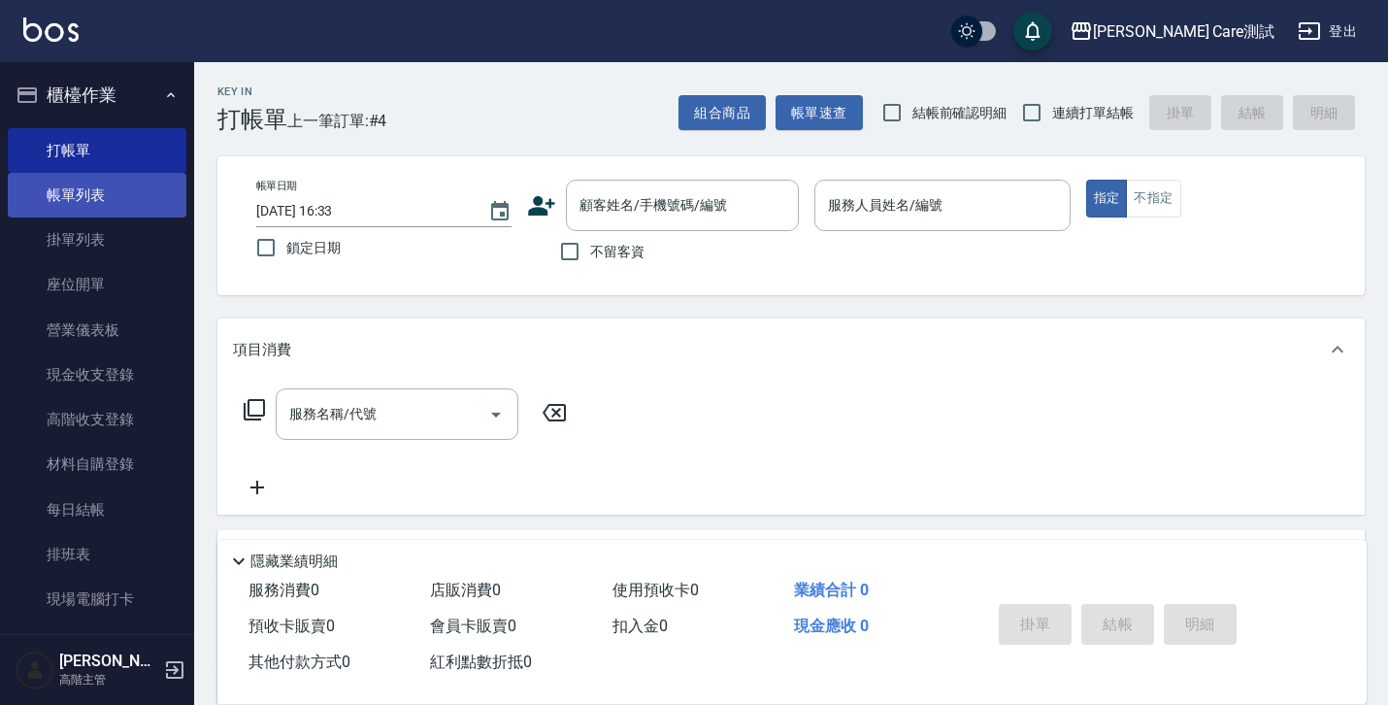
click at [101, 200] on link "帳單列表" at bounding box center [97, 195] width 179 height 45
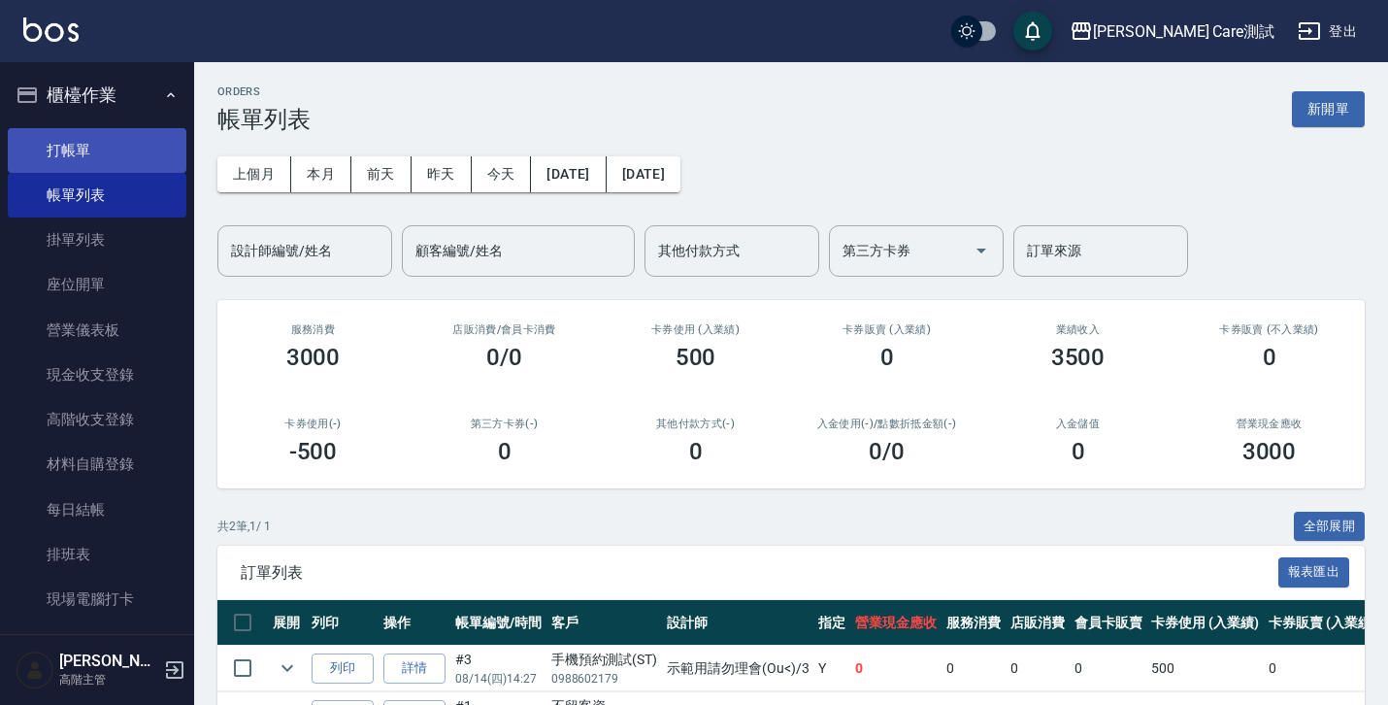
click at [82, 158] on link "打帳單" at bounding box center [97, 150] width 179 height 45
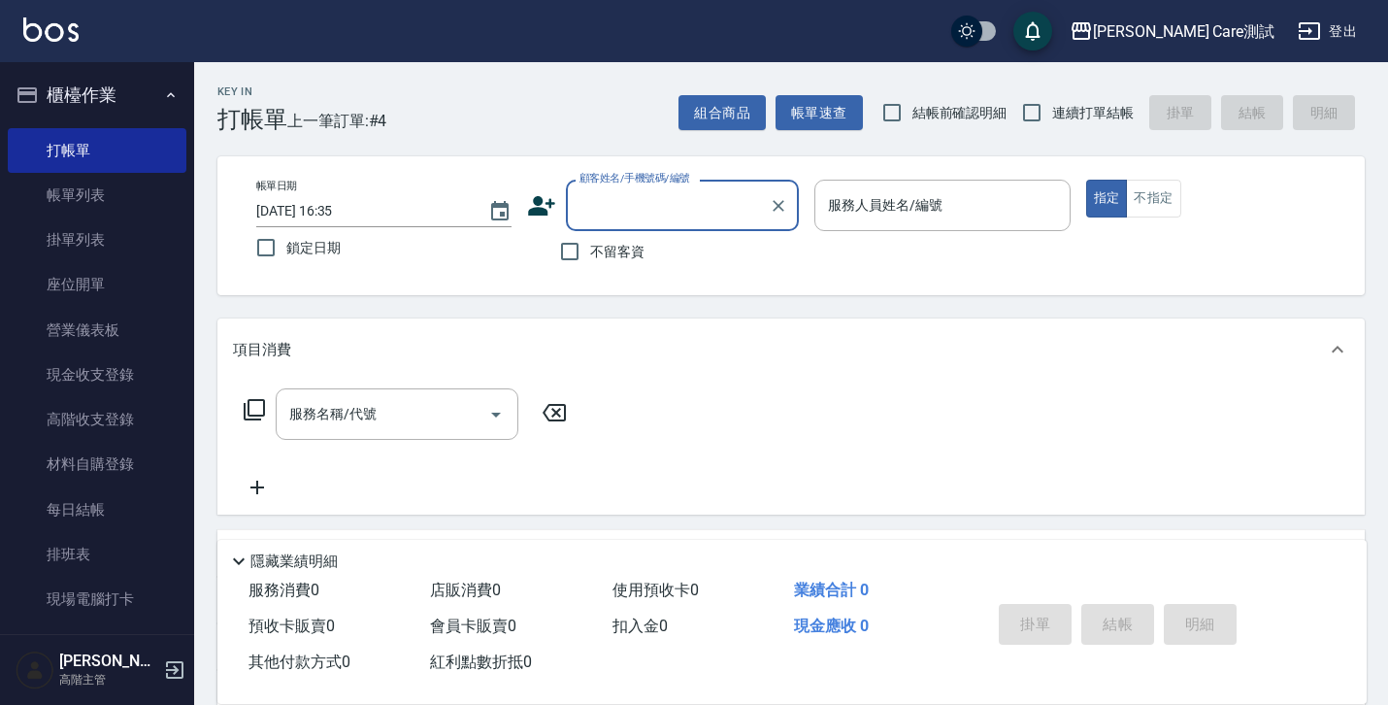
click at [696, 295] on div "Key In 打帳單 上一筆訂單:#4 組合商品 帳單速查 結帳前確認明細 連續打單結帳 掛單 結帳 明細 帳單日期 [DATE] 16:35 鎖定日期 顧客…" at bounding box center [791, 550] width 1194 height 977
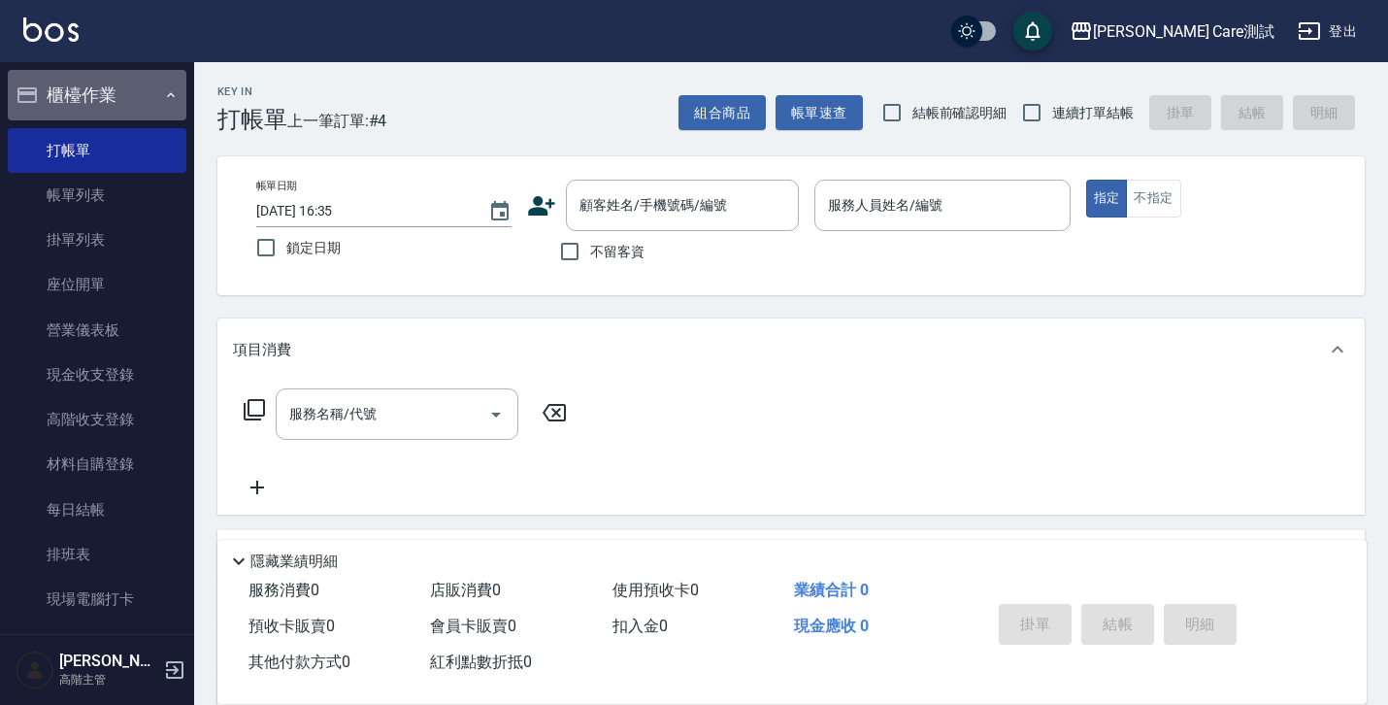
click at [143, 91] on button "櫃檯作業" at bounding box center [97, 95] width 179 height 50
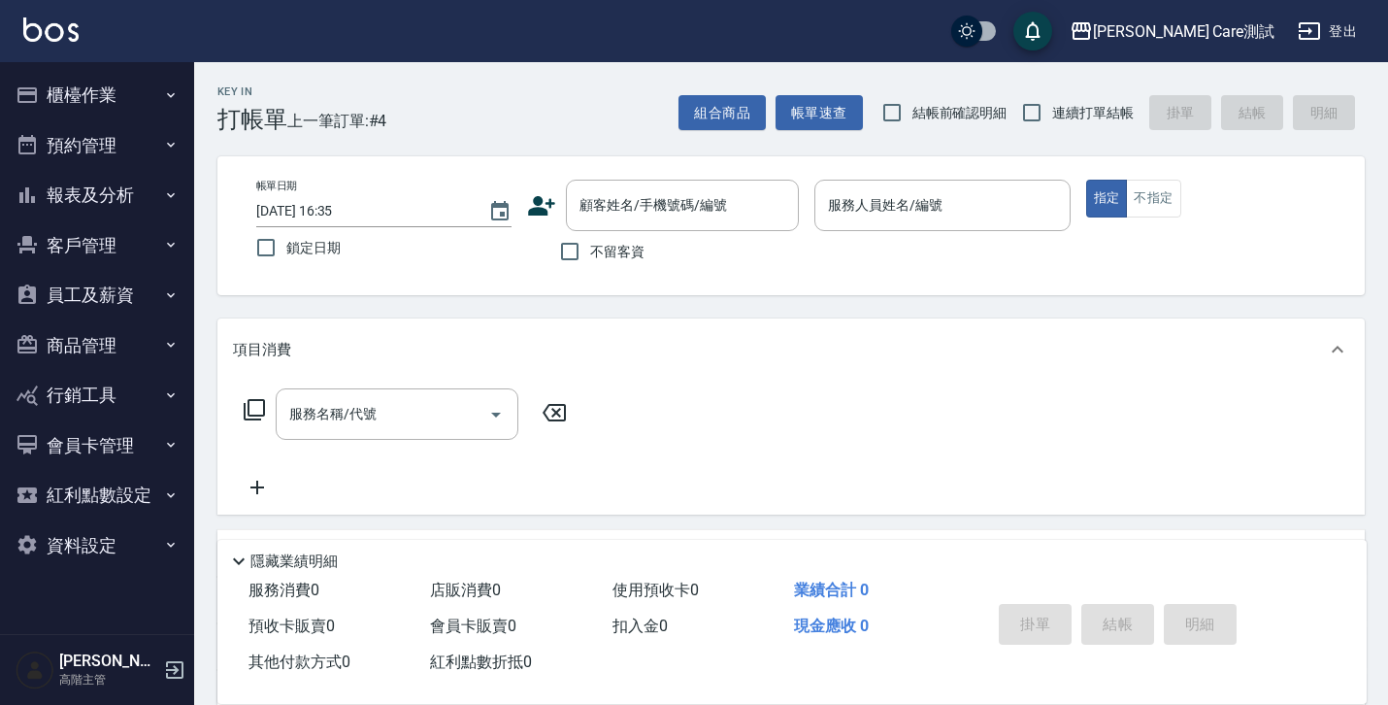
click at [113, 91] on button "櫃檯作業" at bounding box center [97, 95] width 179 height 50
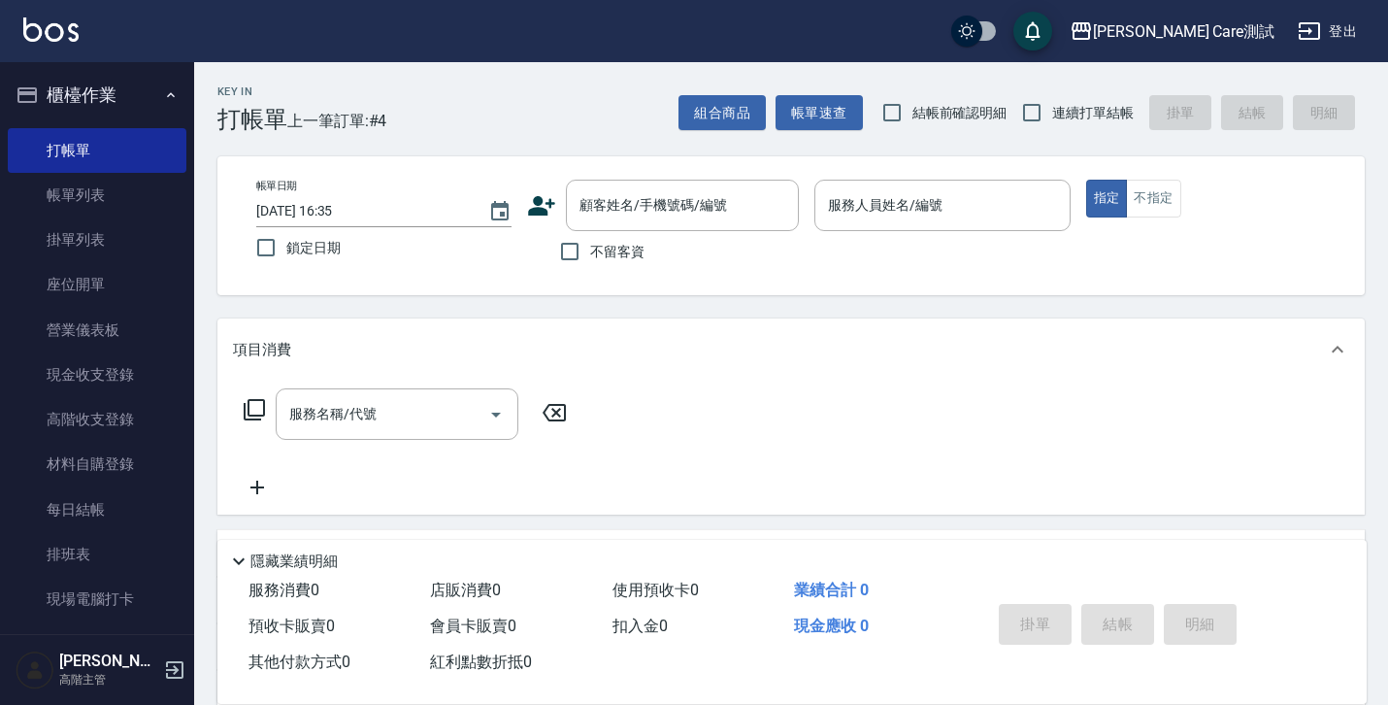
click at [113, 91] on button "櫃檯作業" at bounding box center [97, 95] width 179 height 50
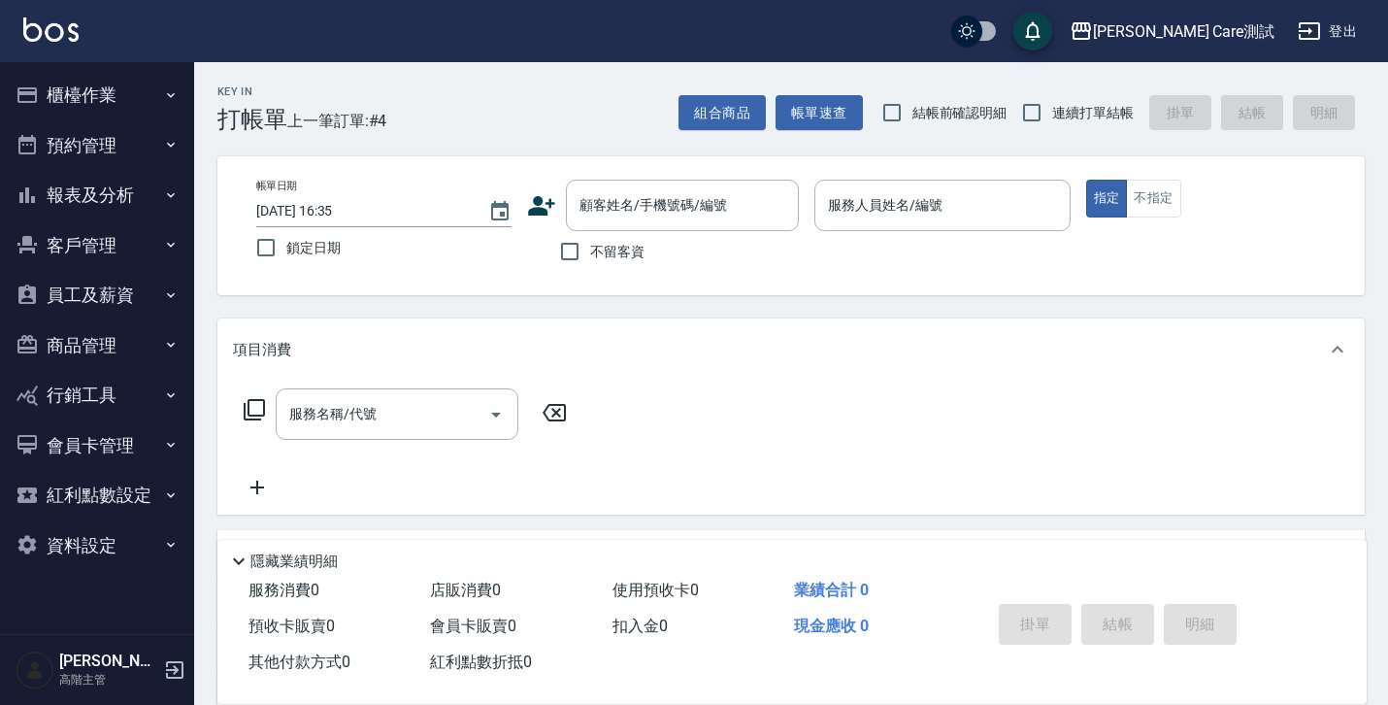
click at [544, 132] on div "Key In 打帳單 上一筆訂單:#4 組合商品 帳單速查 結帳前確認明細 連續打單結帳 掛單 結帳 明細" at bounding box center [779, 97] width 1170 height 71
click at [573, 107] on div "Key In 打帳單 上一筆訂單:#4 組合商品 帳單速查 結帳前確認明細 連續打單結帳 掛單 結帳 明細" at bounding box center [779, 97] width 1170 height 71
click at [576, 108] on div "Key In 打帳單 上一筆訂單:#4 組合商品 帳單速查 結帳前確認明細 連續打單結帳 掛單 結帳 明細" at bounding box center [779, 97] width 1170 height 71
click at [1212, 297] on div "Key In 打帳單 上一筆訂單:#4 組合商品 帳單速查 結帳前確認明細 連續打單結帳 掛單 結帳 明細 帳單日期 [DATE] 16:35 鎖定日期 顧客…" at bounding box center [791, 550] width 1194 height 977
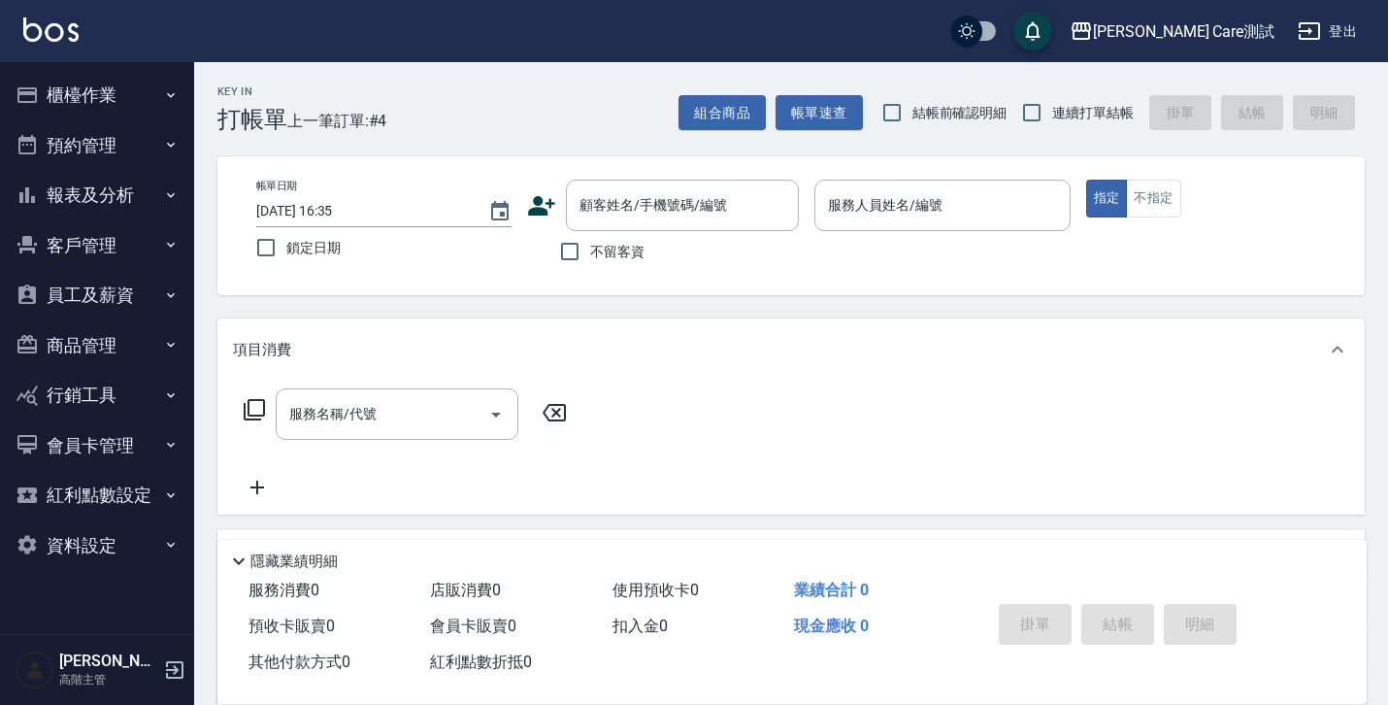
drag, startPoint x: 1212, startPoint y: 297, endPoint x: 1207, endPoint y: 169, distance: 128.2
click at [1207, 169] on div "Key In 打帳單 上一筆訂單:#4 組合商品 帳單速查 結帳前確認明細 連續打單結帳 掛單 結帳 明細 帳單日期 [DATE] 16:35 鎖定日期 顧客…" at bounding box center [791, 550] width 1194 height 977
click at [634, 103] on div "Key In 打帳單 上一筆訂單:#4 組合商品 帳單速查 結帳前確認明細 連續打單結帳 掛單 結帳 明細" at bounding box center [779, 97] width 1170 height 71
click at [966, 309] on div "Key In 打帳單 上一筆訂單:#4 組合商品 帳單速查 結帳前確認明細 連續打單結帳 掛單 結帳 明細 帳單日期 [DATE] 16:35 鎖定日期 顧客…" at bounding box center [791, 550] width 1194 height 977
click at [467, 294] on div "帳單日期 [DATE] 16:35 鎖定日期 顧客姓名/手機號碼/編號 顧客姓名/手機號碼/編號 不留客資 服務人員姓名/編號 服務人員姓名/編號 指定 不指定" at bounding box center [790, 225] width 1147 height 139
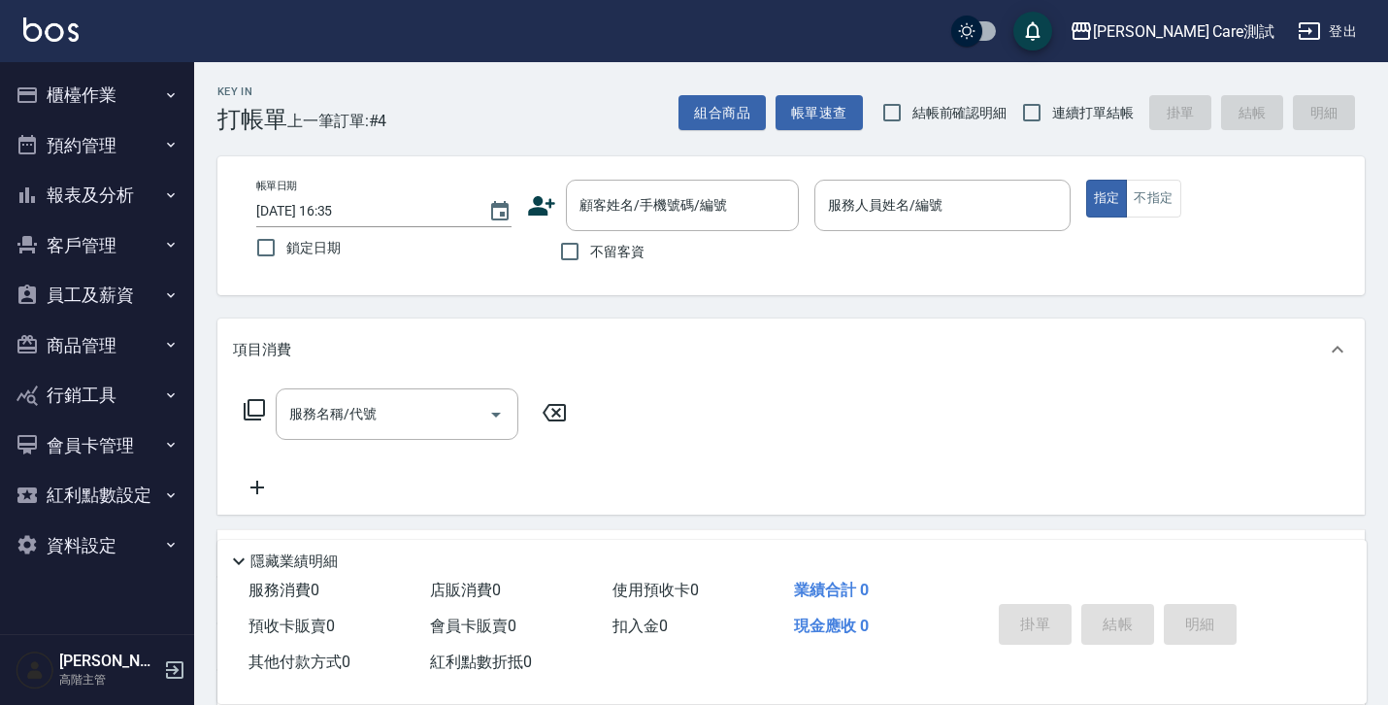
click at [797, 274] on div "帳單日期 [DATE] 16:35 鎖定日期 顧客姓名/手機號碼/編號 顧客姓名/手機號碼/編號 不留客資 服務人員姓名/編號 服務人員姓名/編號 指定 不指定" at bounding box center [790, 225] width 1147 height 139
click at [773, 311] on div "Key In 打帳單 上一筆訂單:#4 組合商品 帳單速查 結帳前確認明細 連續打單結帳 掛單 結帳 明細 帳單日期 [DATE] 16:35 鎖定日期 顧客…" at bounding box center [791, 550] width 1194 height 977
click at [66, 97] on button "櫃檯作業" at bounding box center [97, 95] width 179 height 50
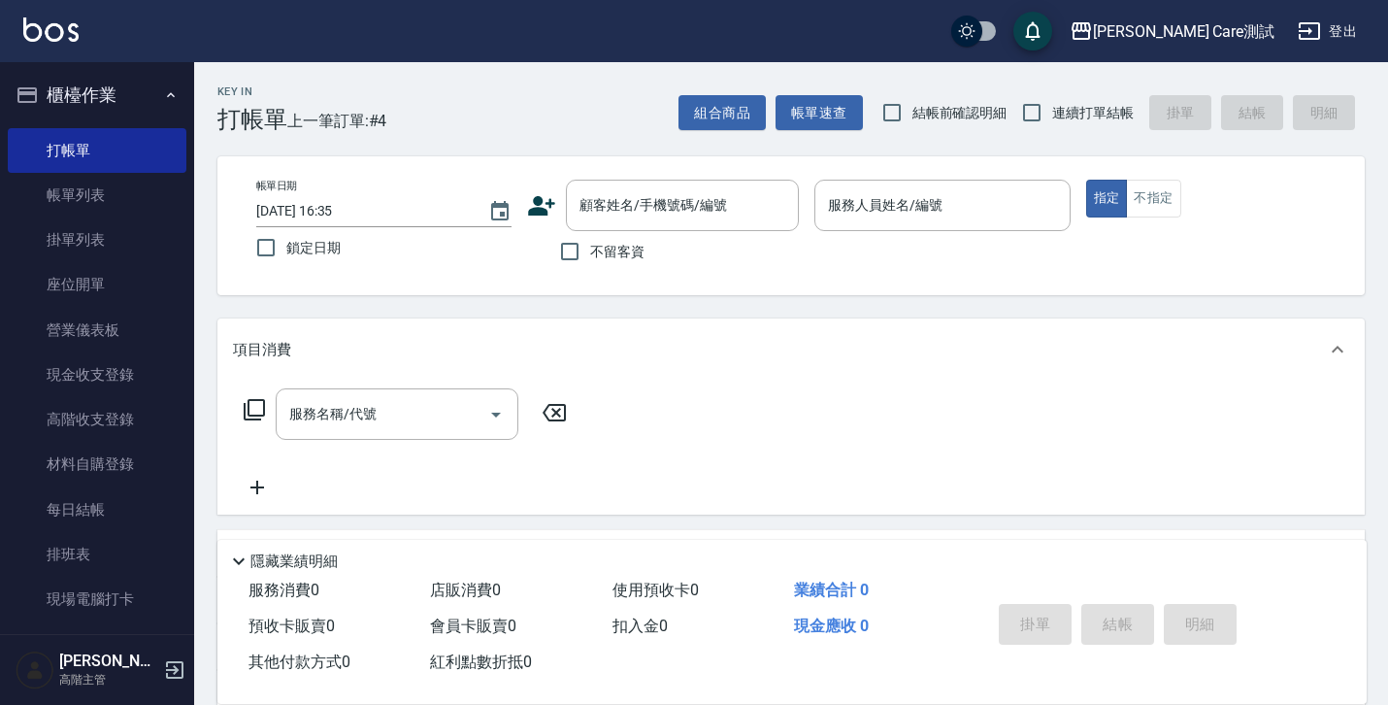
click at [435, 87] on div "Key In 打帳單 上一筆訂單:#4 組合商品 帳單速查 結帳前確認明細 連續打單結帳 掛單 結帳 明細" at bounding box center [779, 97] width 1170 height 71
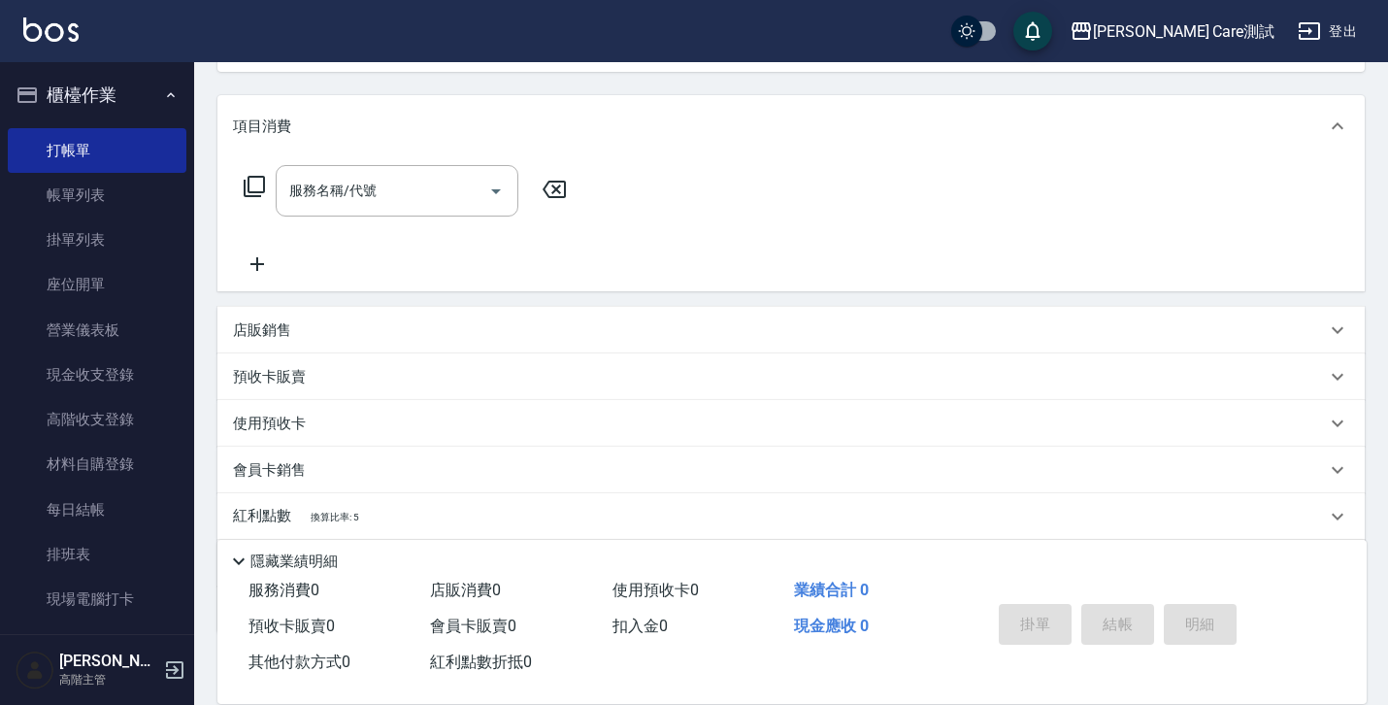
scroll to position [335, 0]
